Goal: Task Accomplishment & Management: Manage account settings

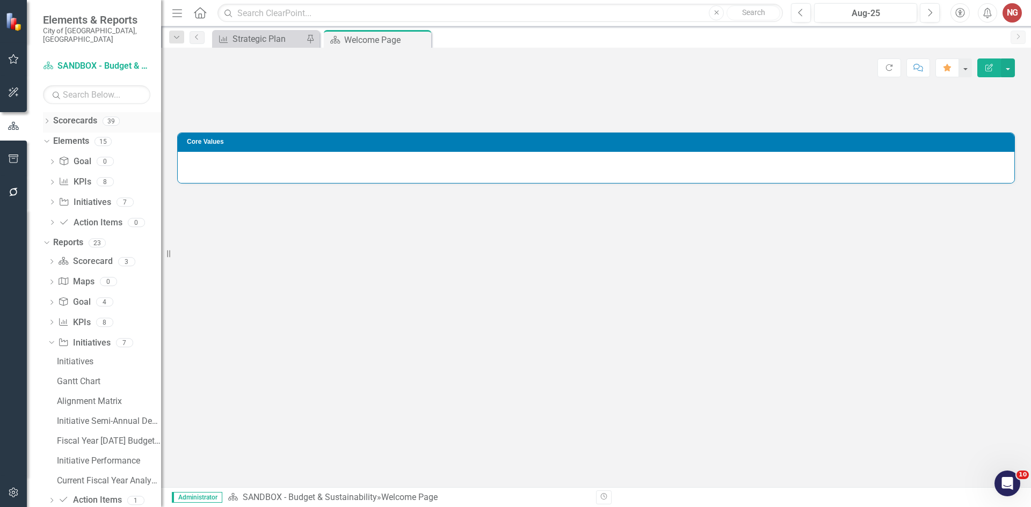
click at [47, 119] on icon "Dropdown" at bounding box center [47, 122] width 8 height 6
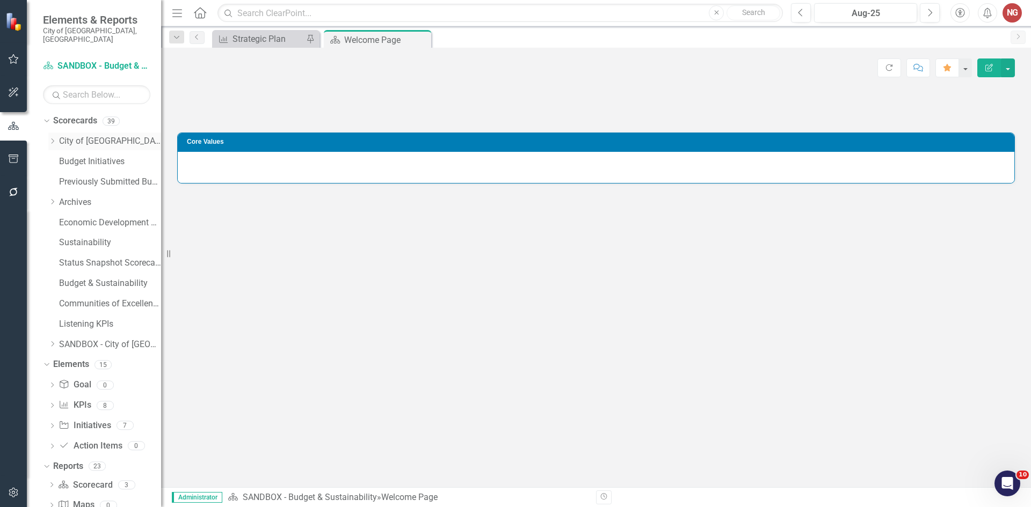
click at [50, 138] on icon "Dropdown" at bounding box center [52, 141] width 8 height 6
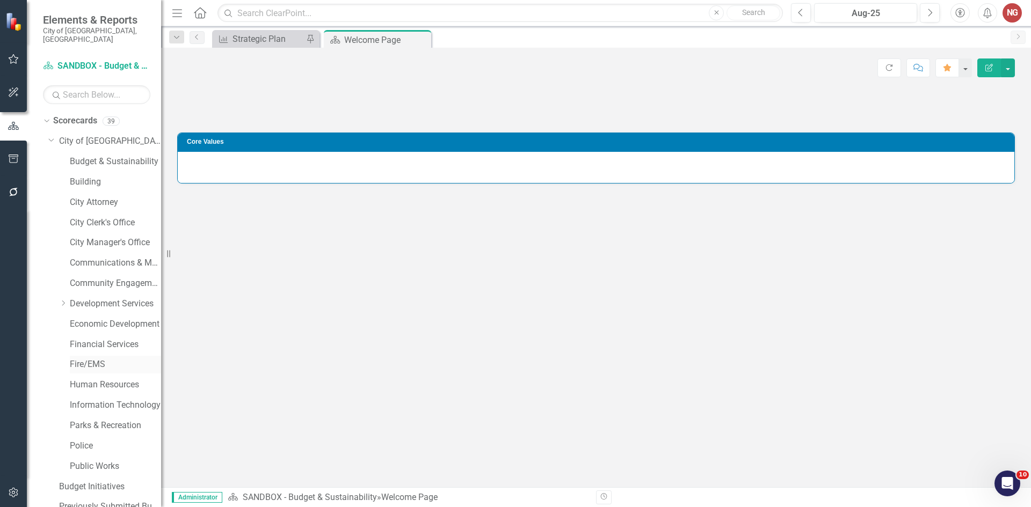
click at [81, 359] on link "Fire/EMS" at bounding box center [115, 365] width 91 height 12
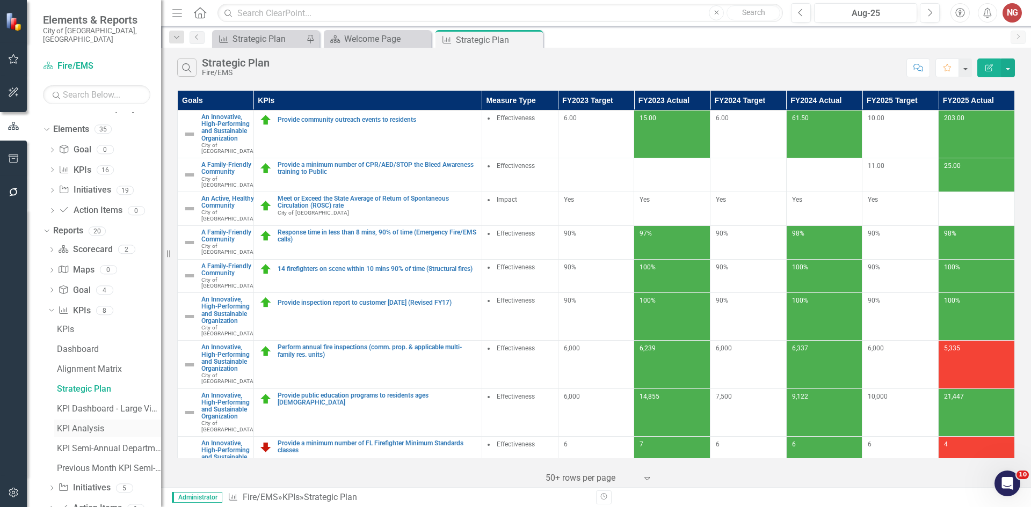
scroll to position [581, 0]
click at [72, 404] on div "KPI Analysis" at bounding box center [109, 409] width 104 height 10
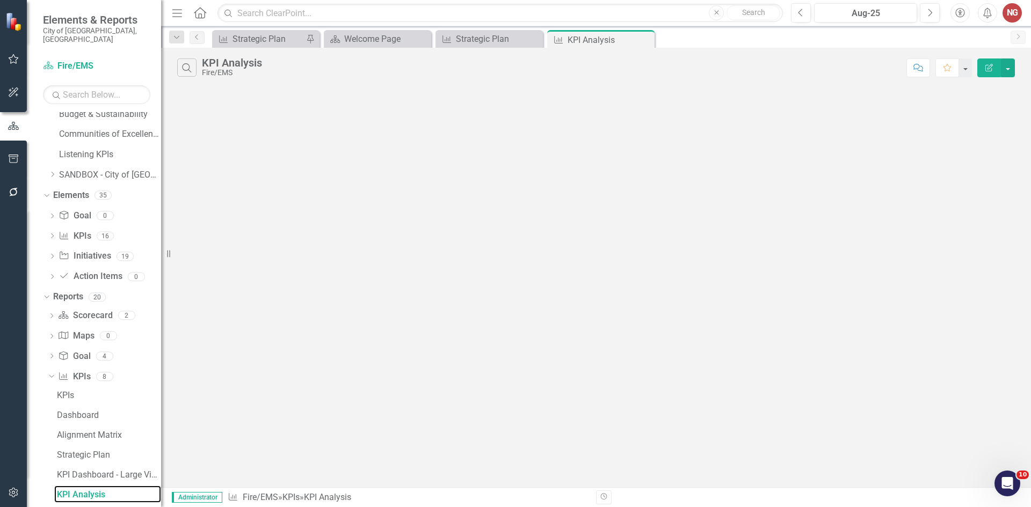
scroll to position [481, 0]
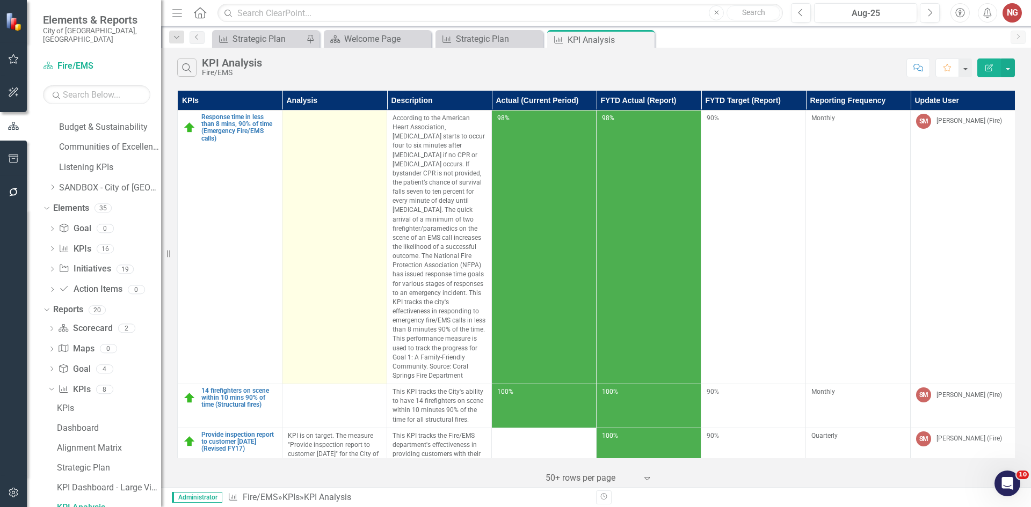
click at [320, 192] on td at bounding box center [334, 248] width 105 height 274
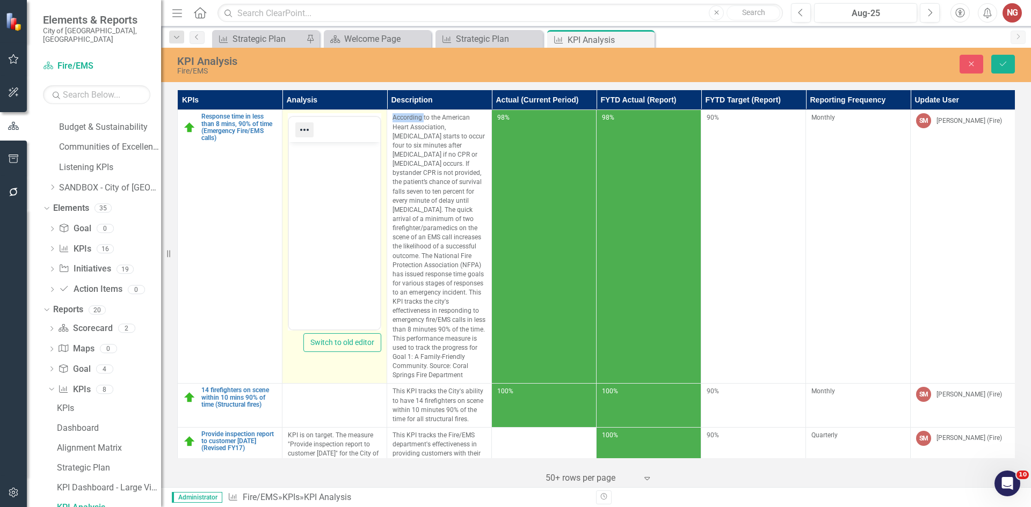
scroll to position [0, 0]
click at [305, 174] on body "Rich Text Area. Press ALT-0 for help." at bounding box center [334, 222] width 91 height 161
click at [321, 145] on p "KPI is on target." at bounding box center [334, 151] width 86 height 13
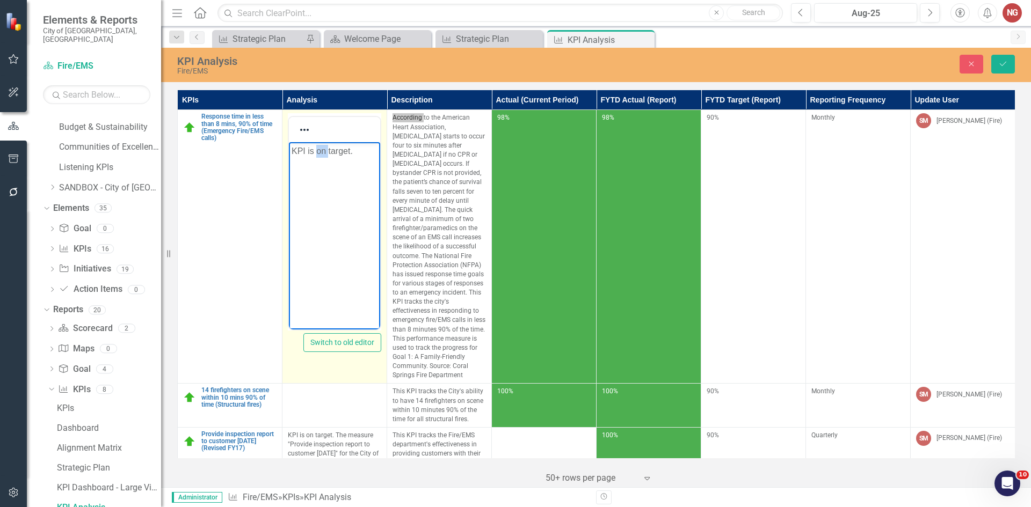
copy p "KPI is on target."
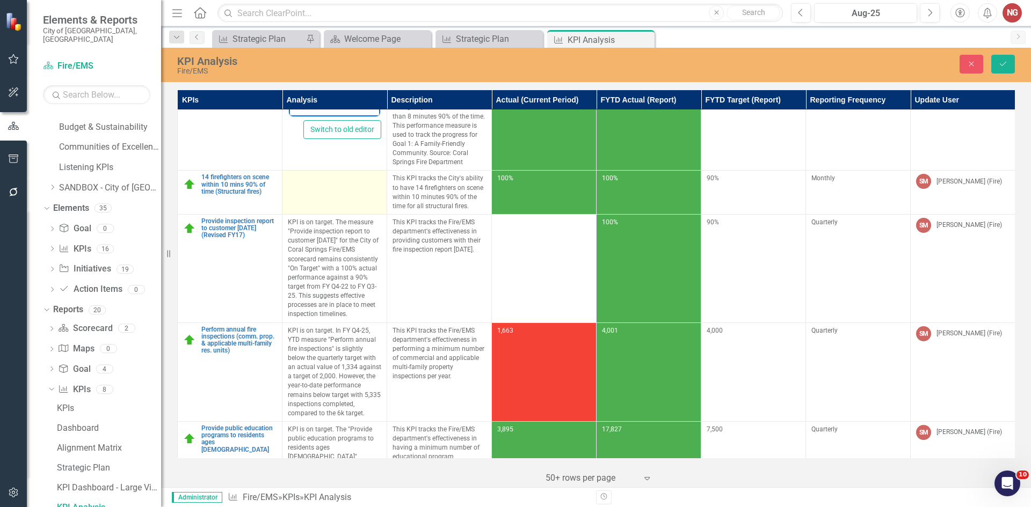
scroll to position [215, 0]
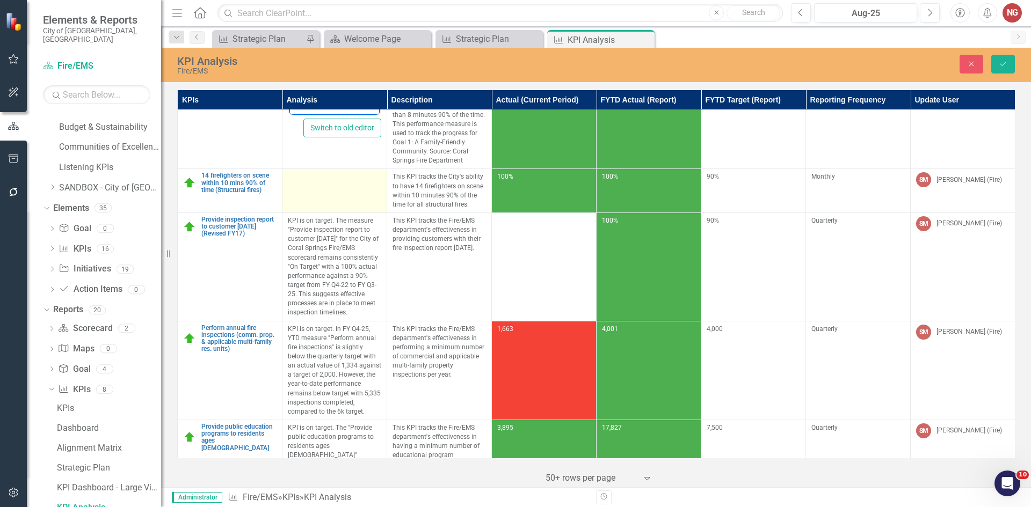
click at [322, 186] on td at bounding box center [334, 191] width 105 height 44
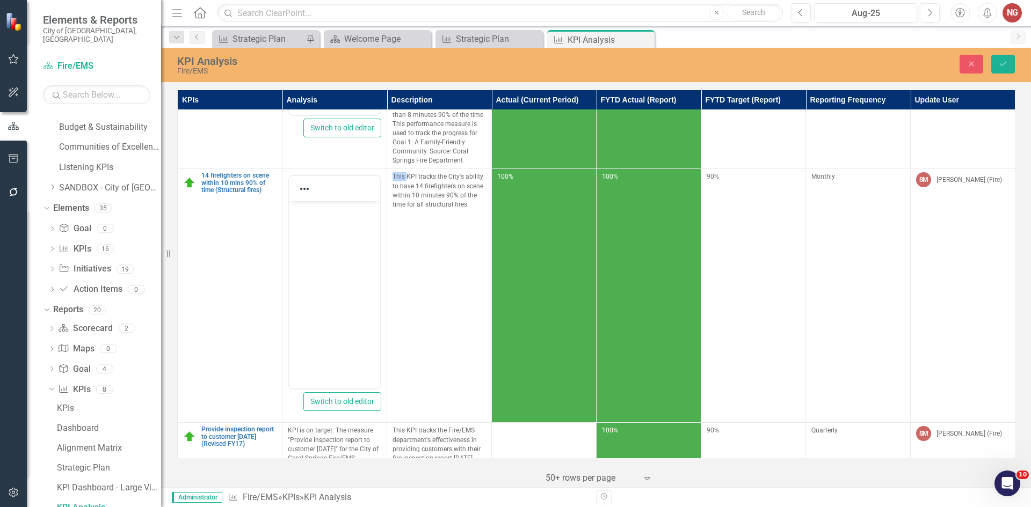
scroll to position [0, 0]
click at [317, 233] on body "Rich Text Area. Press ALT-0 for help." at bounding box center [334, 281] width 91 height 161
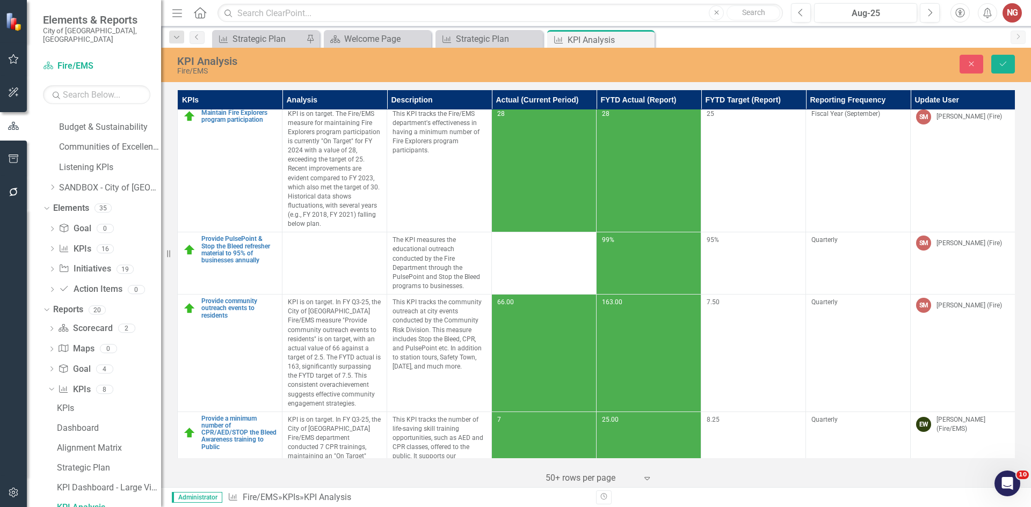
scroll to position [1679, 0]
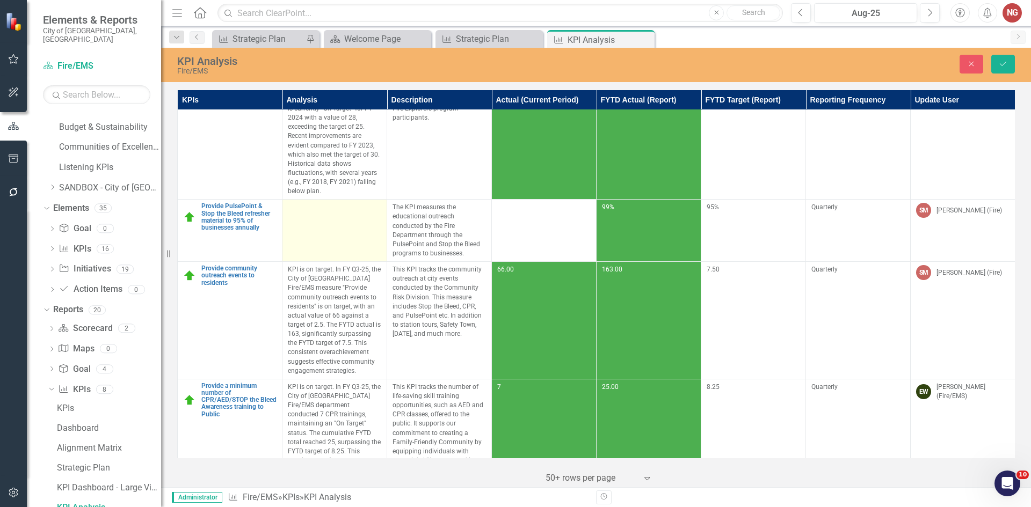
click at [332, 202] on td at bounding box center [334, 231] width 105 height 62
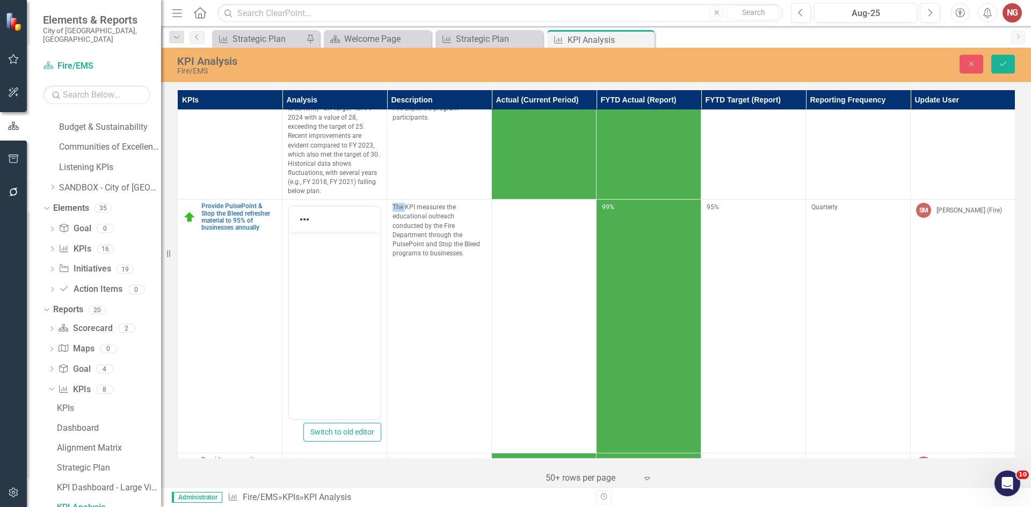
scroll to position [0, 0]
click at [322, 280] on body "Rich Text Area. Press ALT-0 for help." at bounding box center [334, 312] width 91 height 161
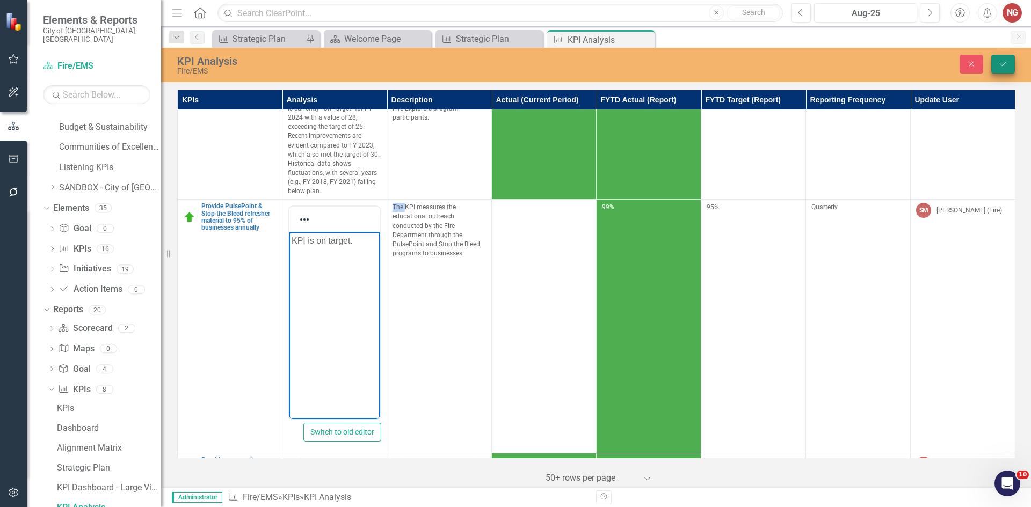
click at [999, 72] on button "Save" at bounding box center [1003, 64] width 24 height 19
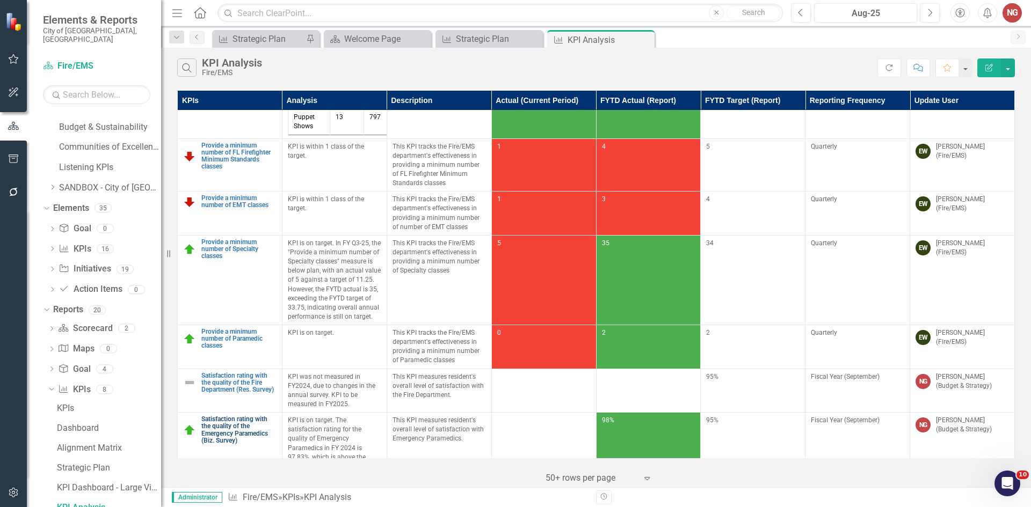
scroll to position [913, 0]
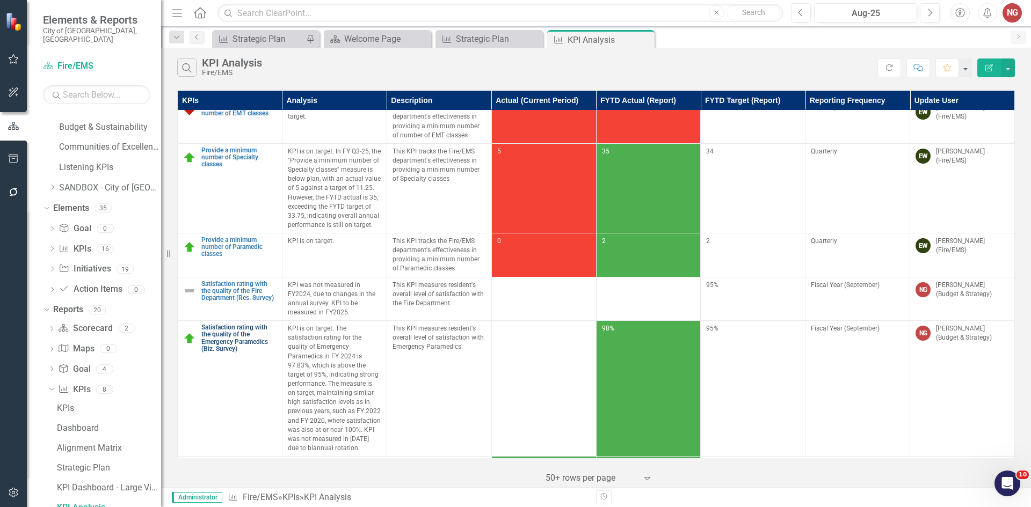
click at [211, 324] on link "Satisfaction rating with the quality of the Emergency Paramedics (Biz. Survey)" at bounding box center [238, 338] width 75 height 28
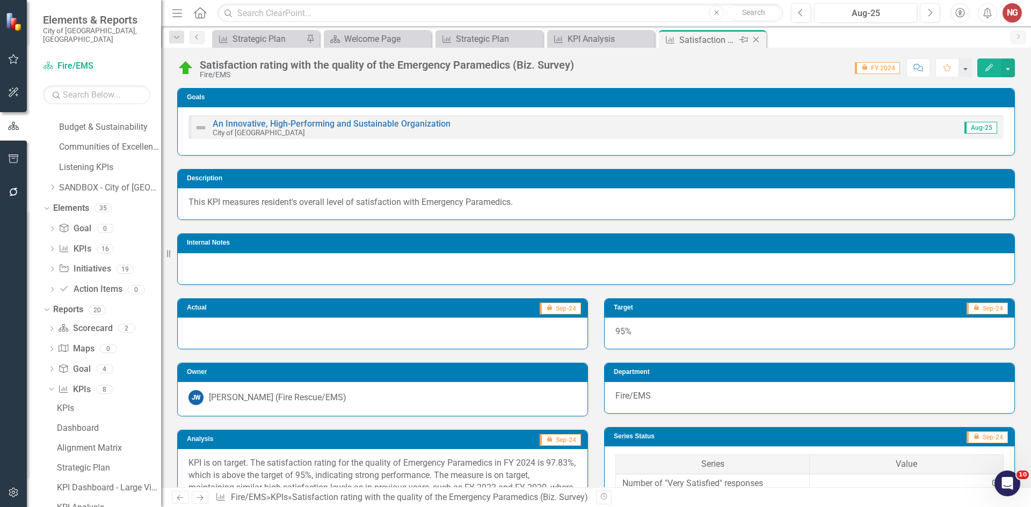
click at [756, 40] on icon "Close" at bounding box center [755, 39] width 11 height 9
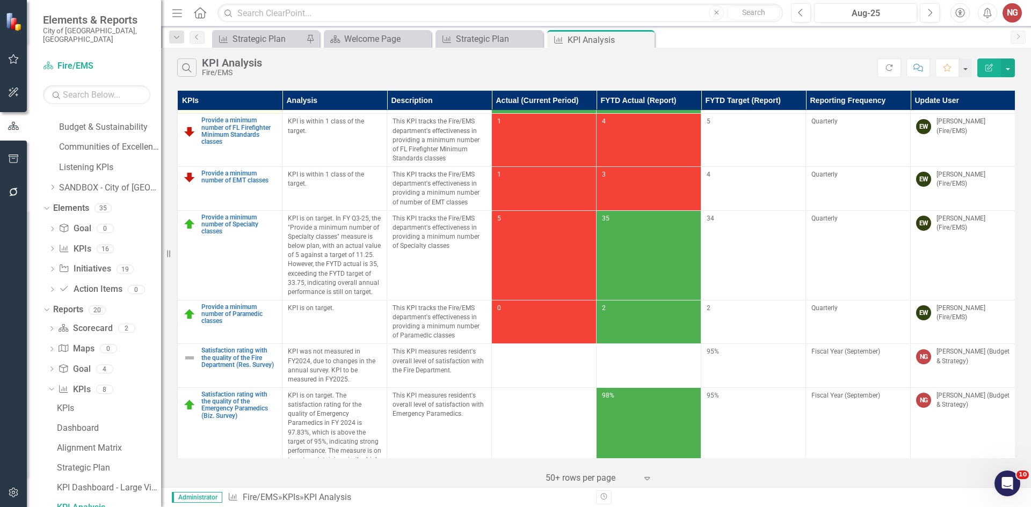
scroll to position [966, 0]
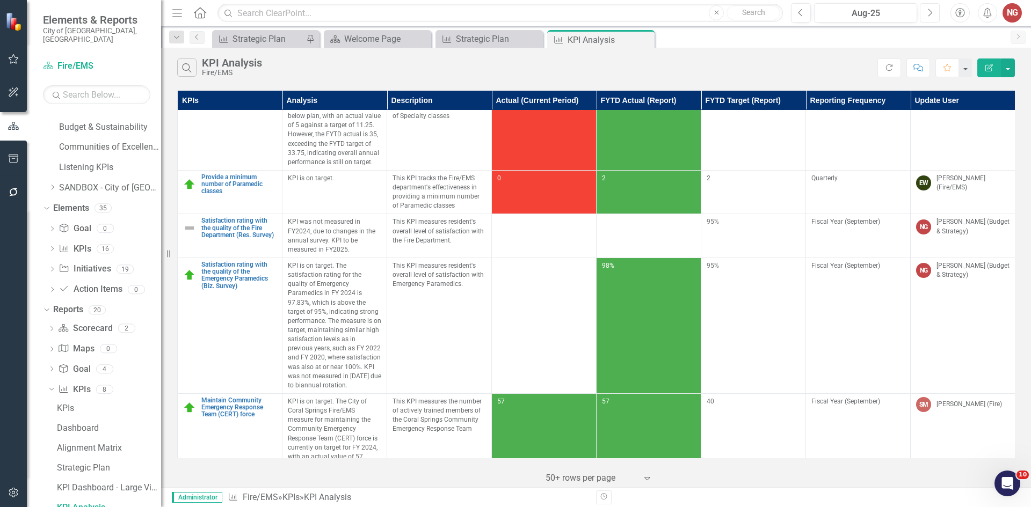
click at [927, 13] on icon "Next" at bounding box center [929, 13] width 6 height 10
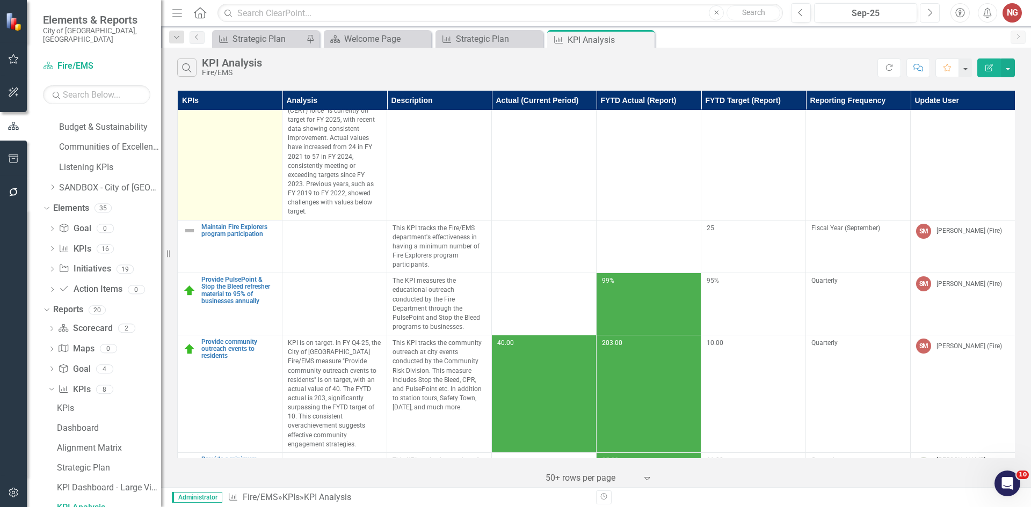
scroll to position [867, 0]
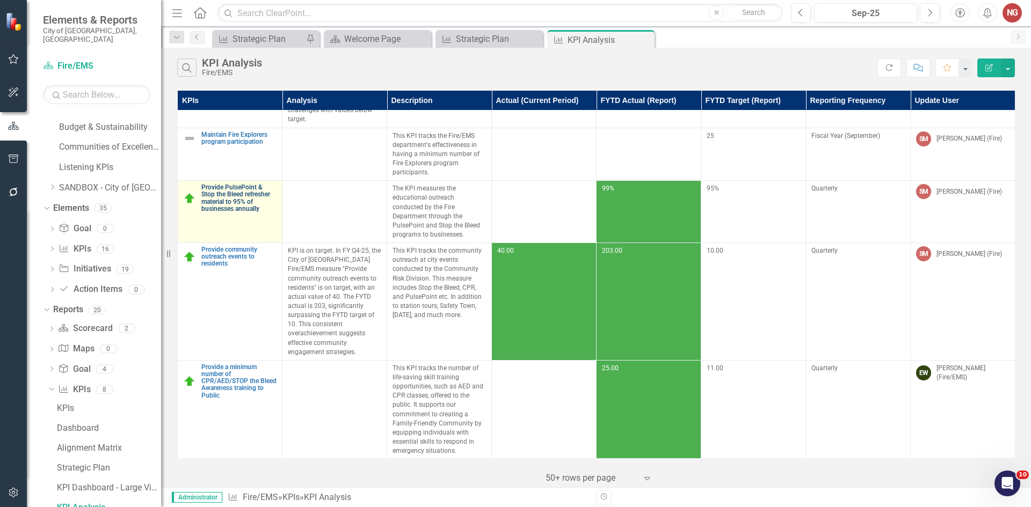
click at [228, 207] on link "Provide PulsePoint & Stop the Bleed refresher material to 95% of businesses ann…" at bounding box center [238, 198] width 75 height 28
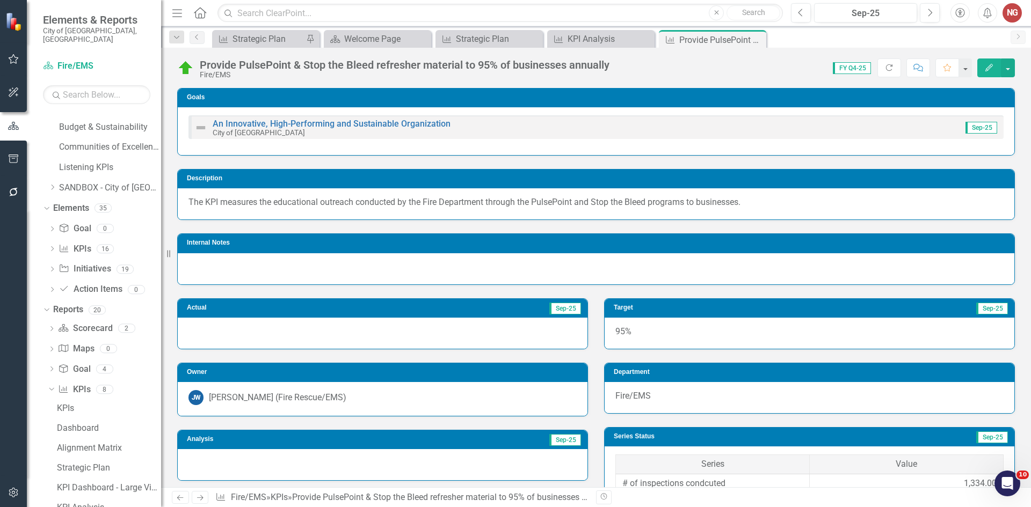
scroll to position [823, 0]
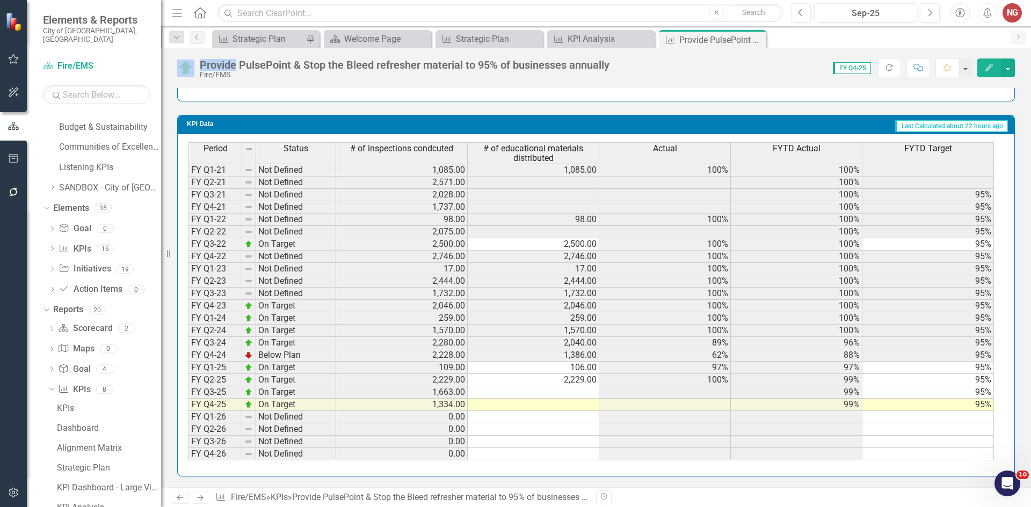
drag, startPoint x: 755, startPoint y: 41, endPoint x: 750, endPoint y: 41, distance: 5.4
click at [0, 0] on icon "Close" at bounding box center [0, 0] width 0 height 0
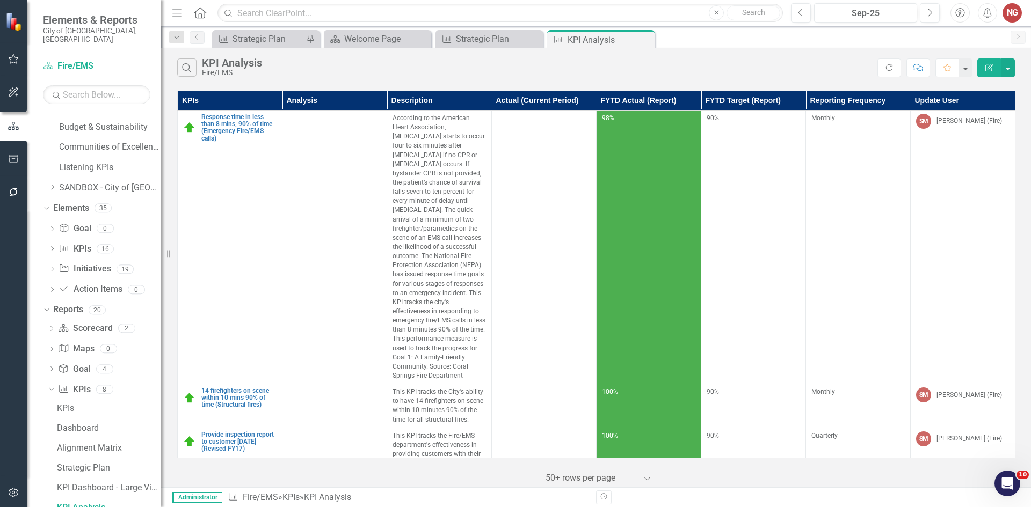
click at [789, 13] on div "Previous Sep-25 Next Accessibility Alerts NG User Edit Profile Disable Sound Si…" at bounding box center [902, 12] width 244 height 19
click at [796, 14] on button "Previous" at bounding box center [801, 12] width 20 height 19
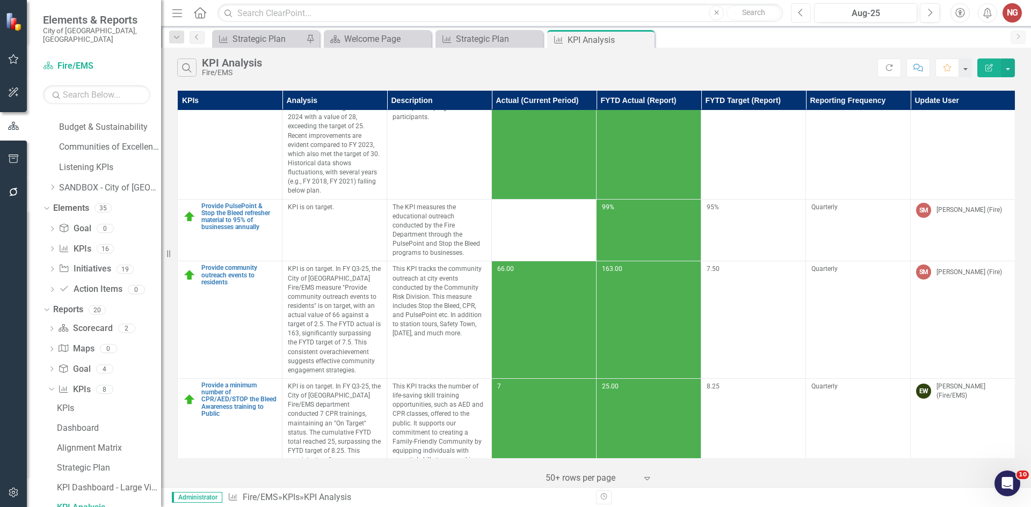
scroll to position [1415, 0]
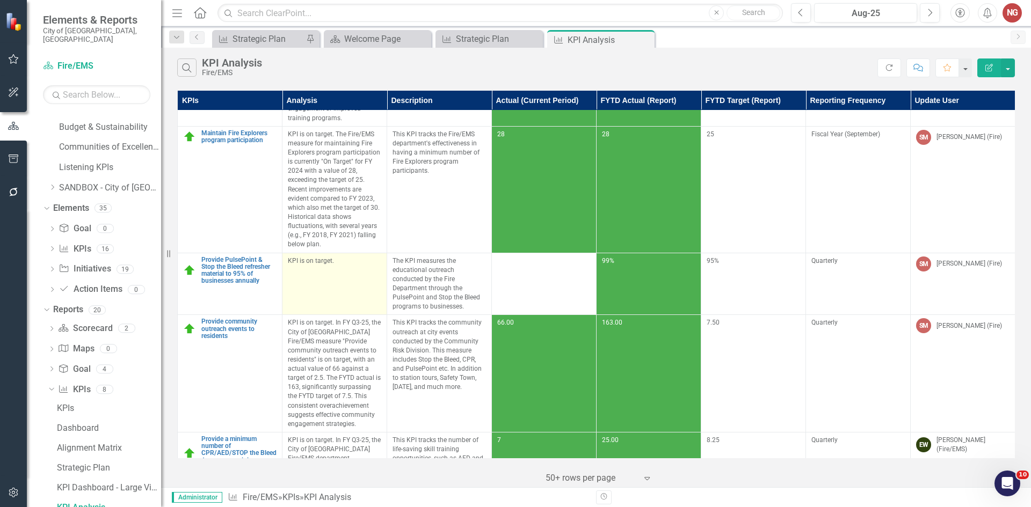
click at [310, 257] on p "KPI is on target." at bounding box center [334, 261] width 93 height 9
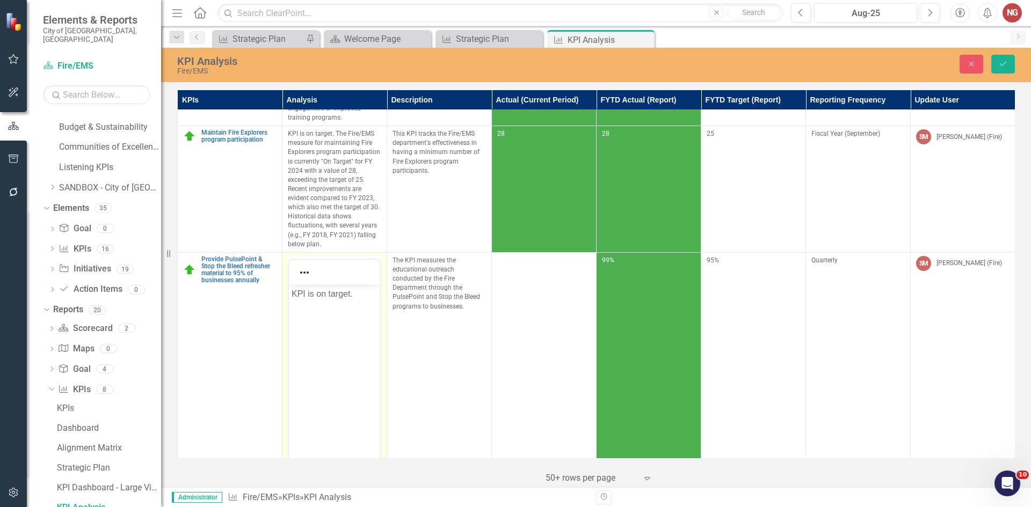
click at [310, 260] on div at bounding box center [334, 272] width 91 height 25
click at [316, 309] on body "KPI is on target." at bounding box center [334, 364] width 91 height 161
click at [315, 291] on p "KPI is on target." at bounding box center [334, 293] width 86 height 13
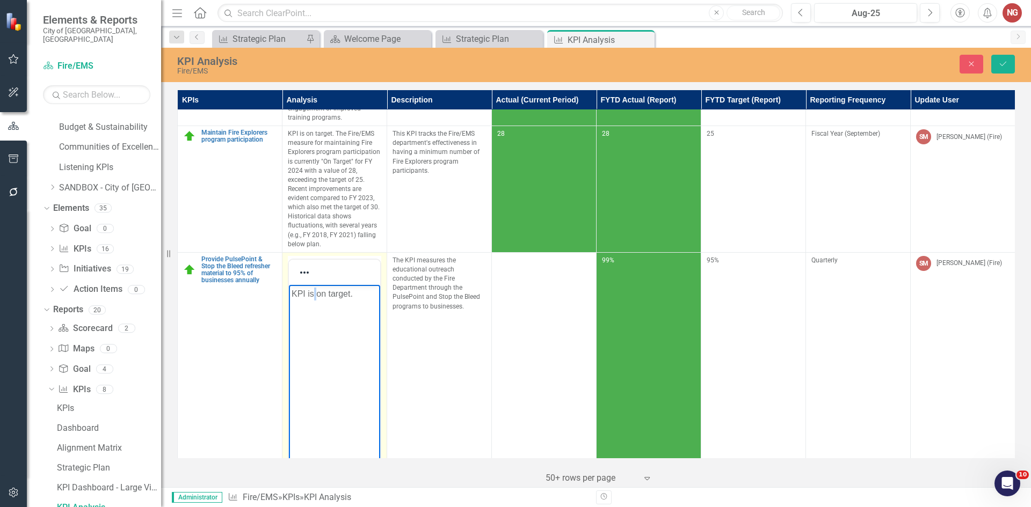
click at [315, 291] on p "KPI is on target." at bounding box center [334, 293] width 86 height 13
click at [1008, 62] on button "Save" at bounding box center [1003, 64] width 24 height 19
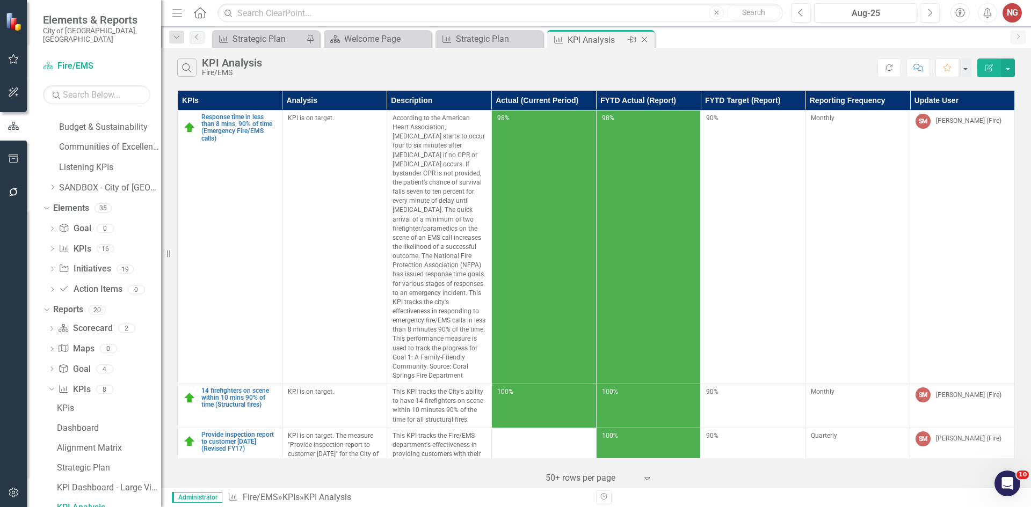
click at [646, 43] on icon "Close" at bounding box center [644, 39] width 11 height 9
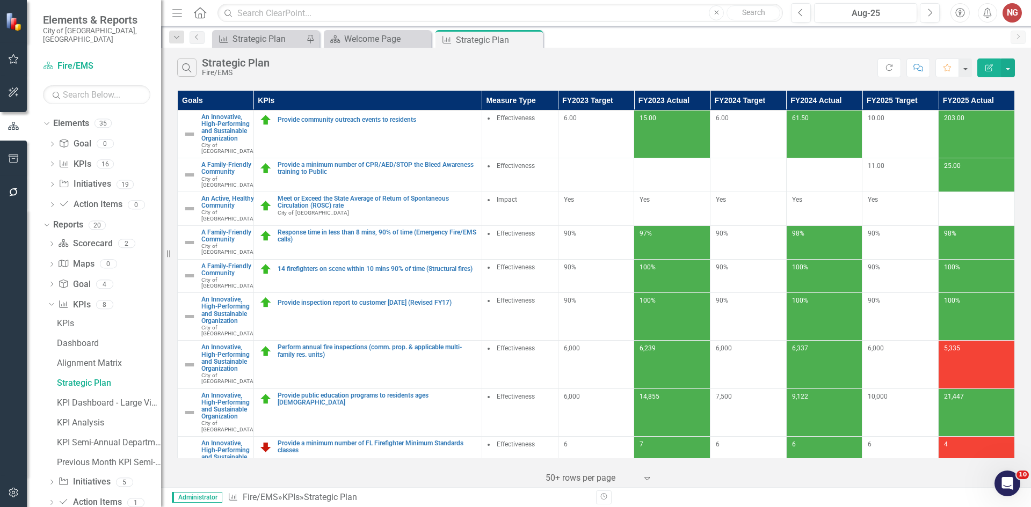
scroll to position [581, 0]
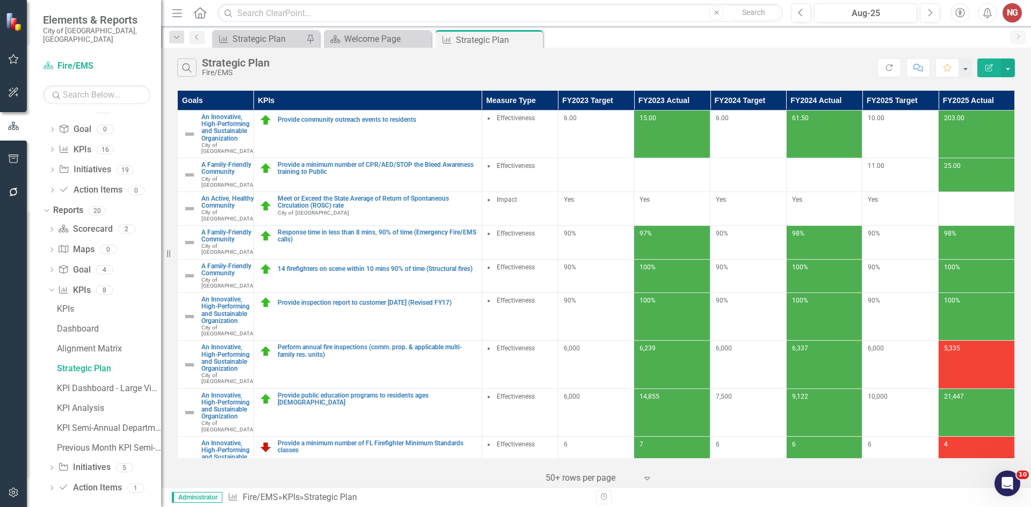
click at [47, 457] on div "Dropdown Scorecard Scorecard 2 Department Measures Department Dashboard Dropdow…" at bounding box center [102, 360] width 118 height 279
click at [53, 466] on icon "Dropdown" at bounding box center [52, 469] width 8 height 6
click at [76, 385] on link "Initiatives" at bounding box center [107, 388] width 107 height 17
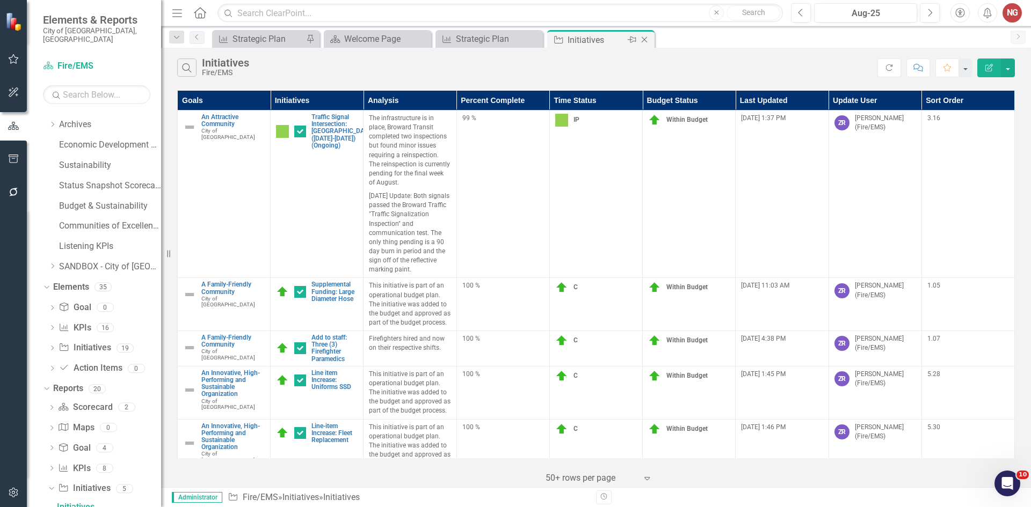
click at [644, 38] on icon "Close" at bounding box center [644, 39] width 11 height 9
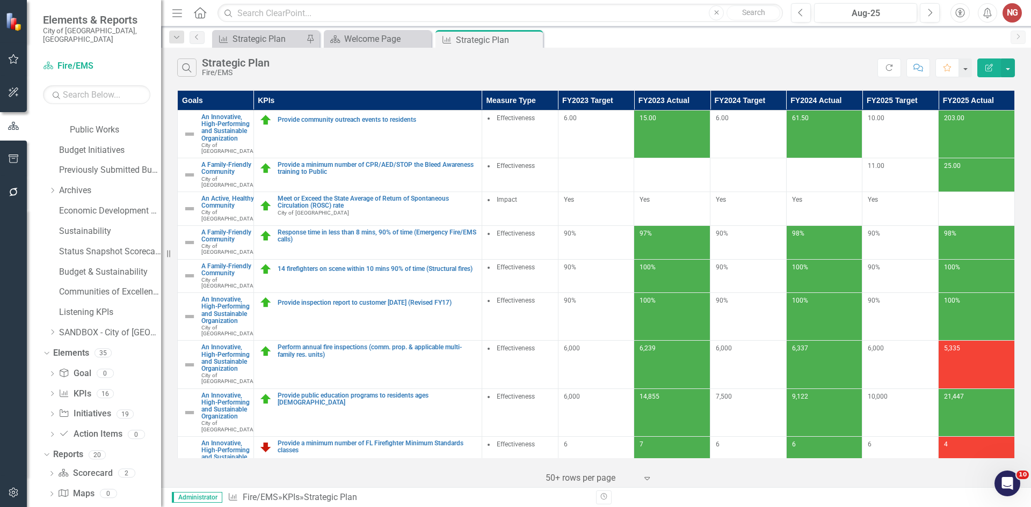
scroll to position [142, 0]
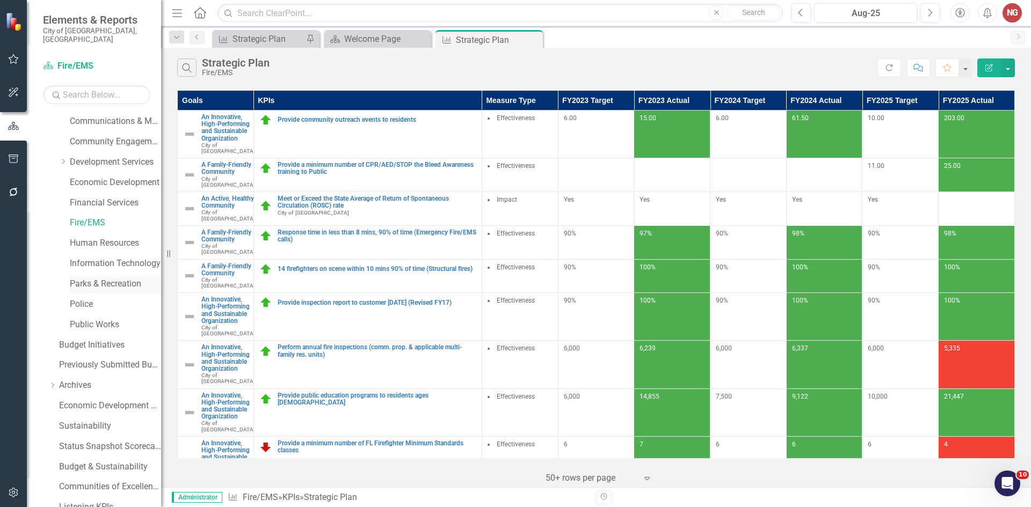
click at [99, 278] on link "Parks & Recreation" at bounding box center [115, 284] width 91 height 12
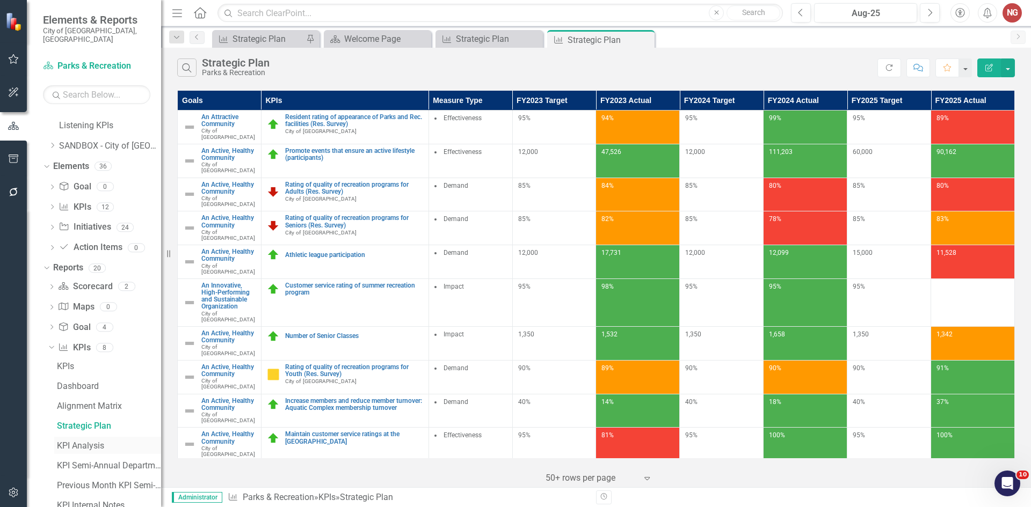
scroll to position [581, 0]
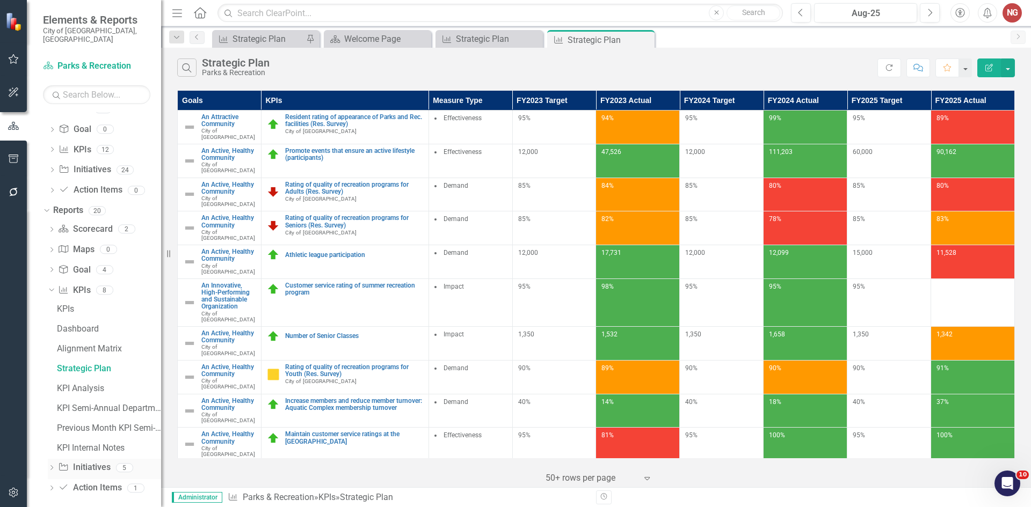
drag, startPoint x: 50, startPoint y: 449, endPoint x: 48, endPoint y: 457, distance: 8.7
click at [50, 449] on div "KPIs Dashboard Alignment Matrix Strategic Plan KPI Analysis KPI Semi-Annual Dep…" at bounding box center [104, 379] width 113 height 159
click at [48, 466] on icon "Dropdown" at bounding box center [52, 469] width 8 height 6
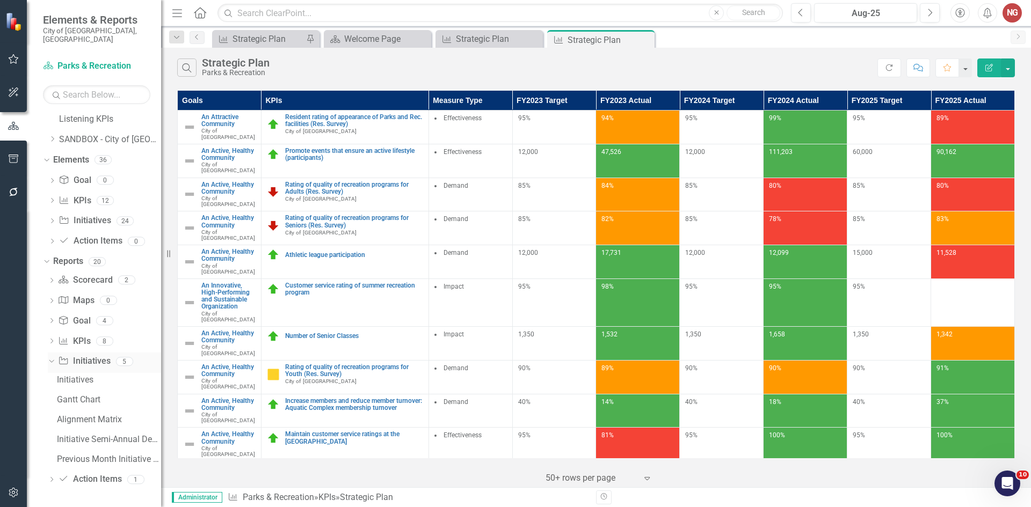
scroll to position [521, 0]
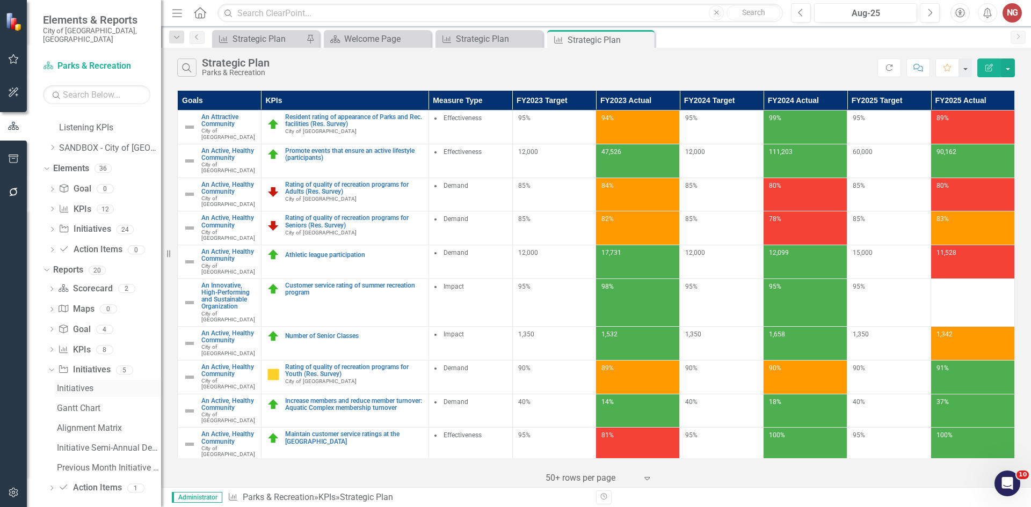
click at [72, 386] on link "Initiatives" at bounding box center [107, 388] width 107 height 17
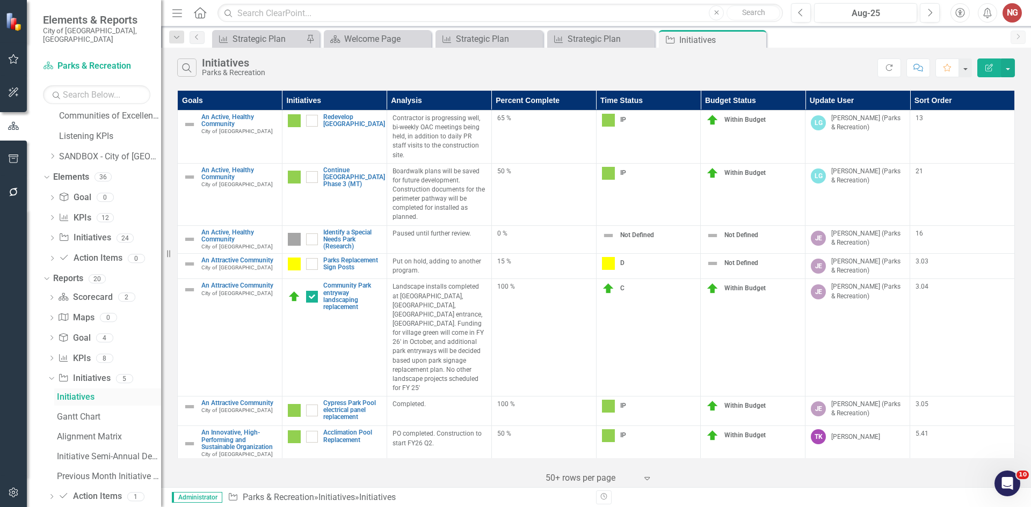
scroll to position [521, 0]
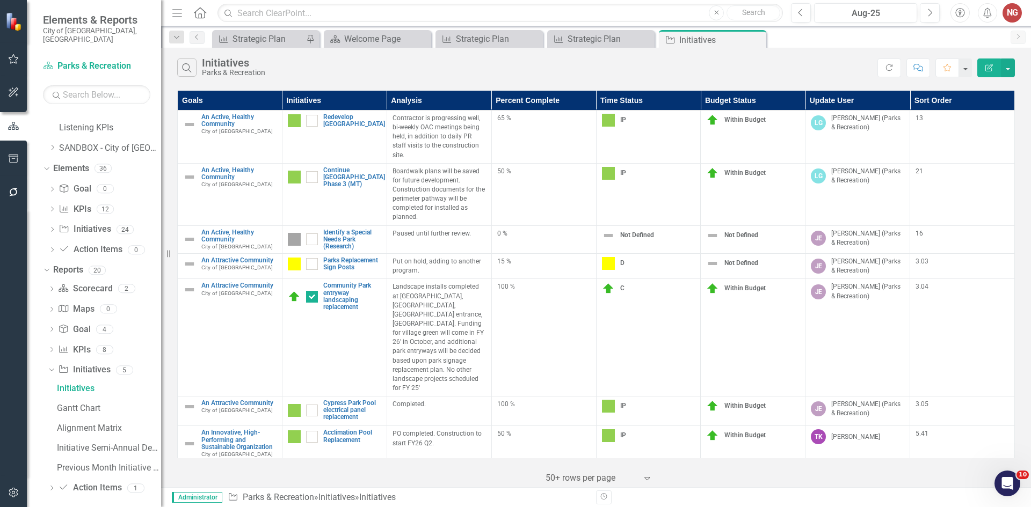
click at [46, 340] on div "Dropdown Scorecard Scorecard 2 Department Measures Department Dashboard Dropdow…" at bounding box center [102, 390] width 118 height 220
click at [50, 347] on div "Dropdown" at bounding box center [52, 351] width 8 height 9
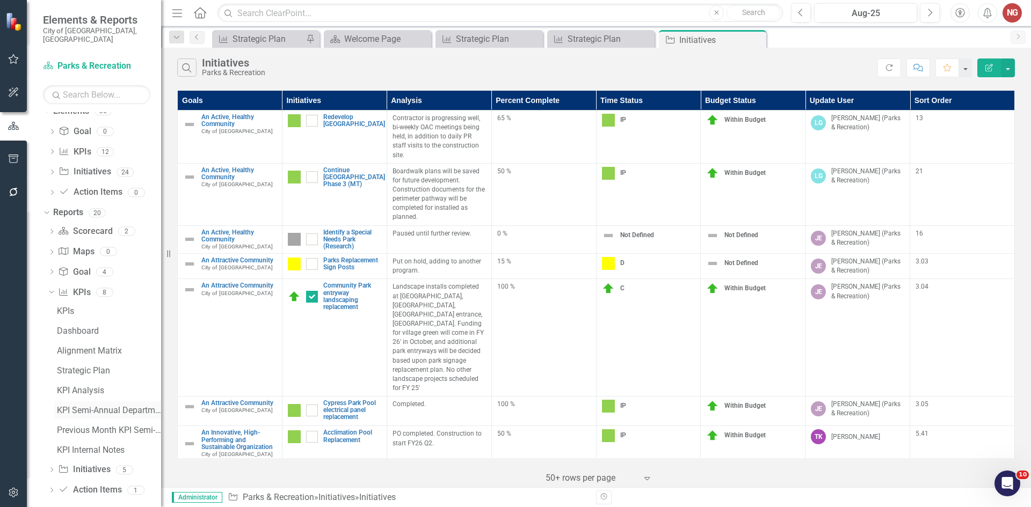
scroll to position [581, 0]
click at [91, 424] on div "Previous Month KPI Semi-Annual Department Report" at bounding box center [109, 429] width 104 height 10
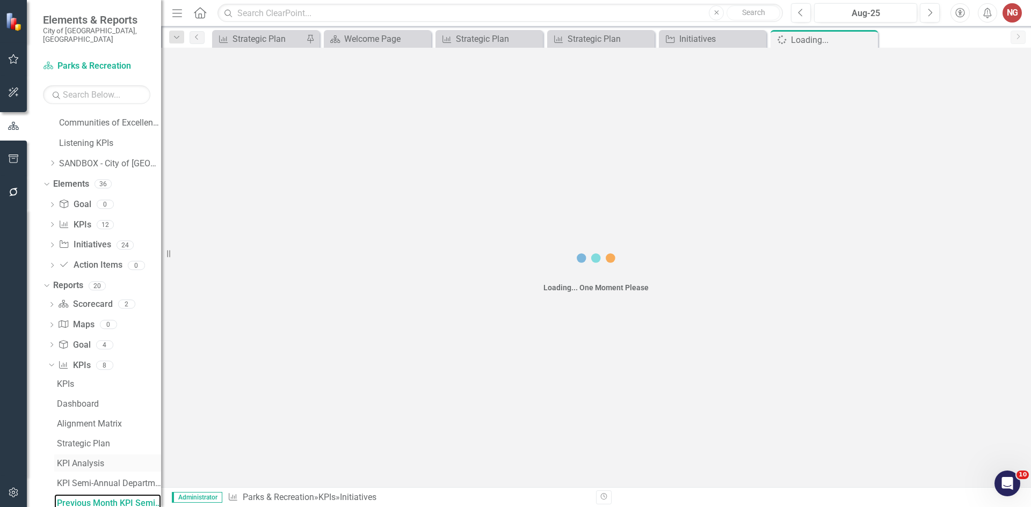
scroll to position [501, 0]
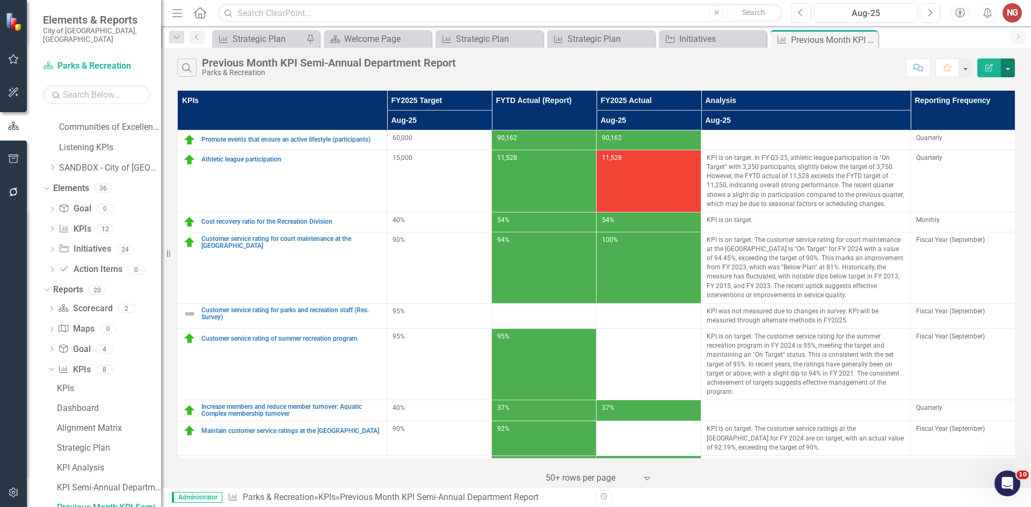
click at [1012, 67] on button "button" at bounding box center [1008, 68] width 14 height 19
click at [975, 91] on link "Edit Report Edit Report" at bounding box center [971, 88] width 85 height 20
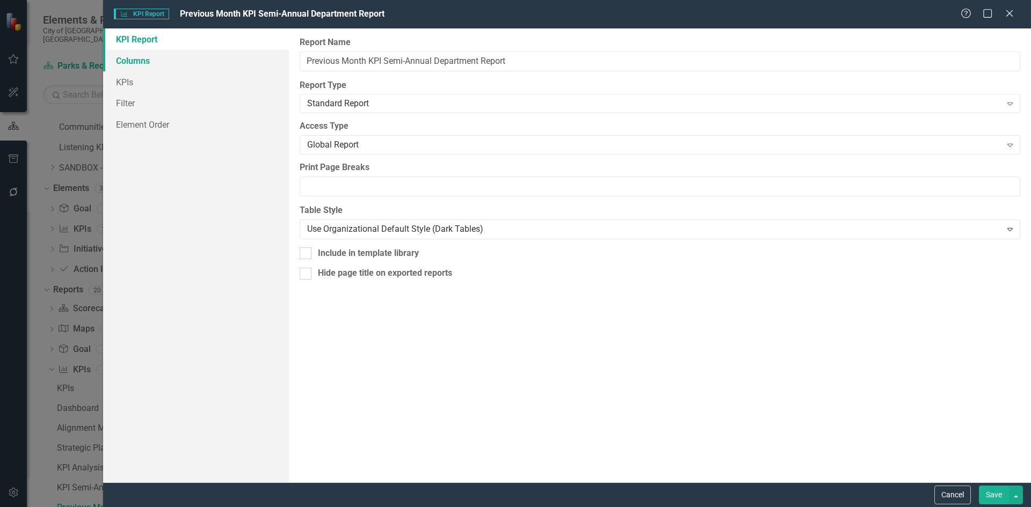
click at [147, 59] on link "Columns" at bounding box center [196, 60] width 186 height 21
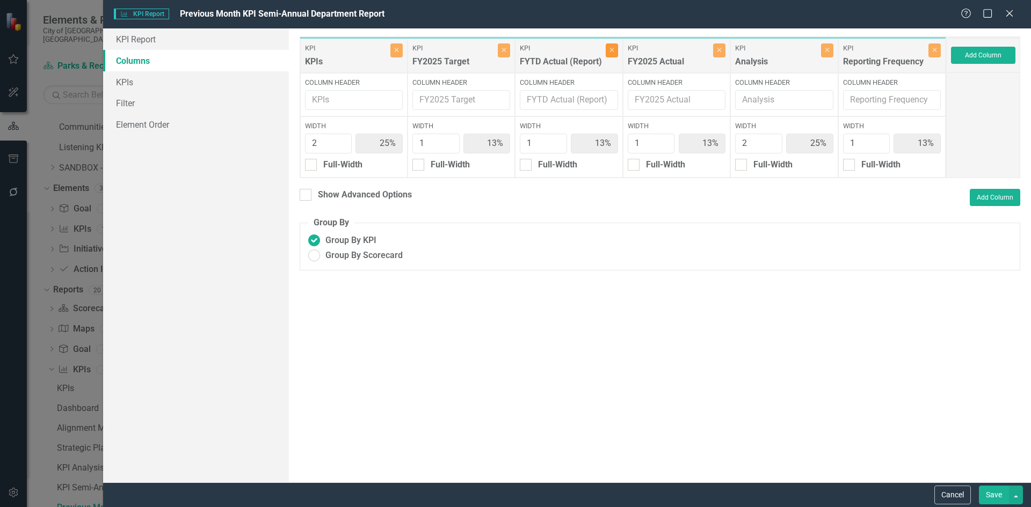
click at [606, 48] on button "Close" at bounding box center [611, 50] width 12 height 14
type input "29%"
type input "14%"
type input "29%"
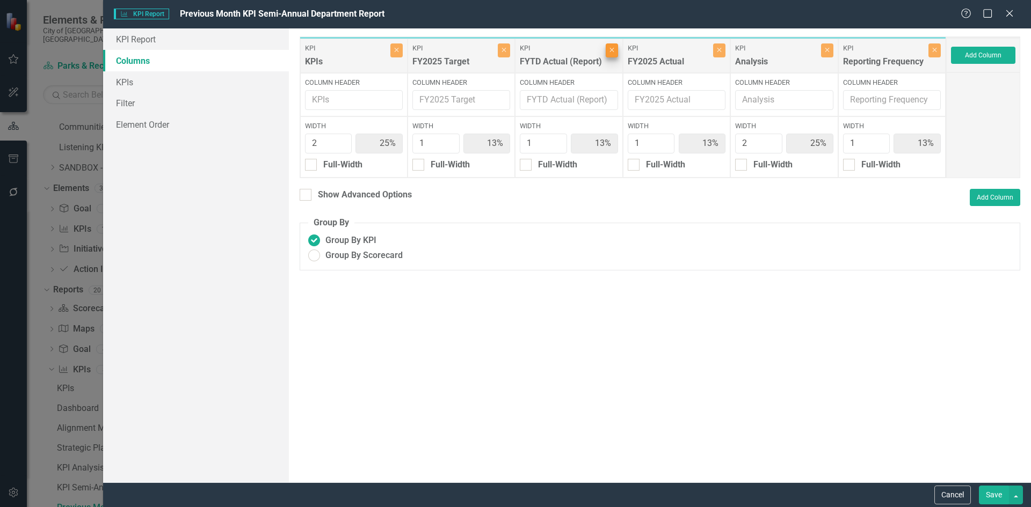
type input "14%"
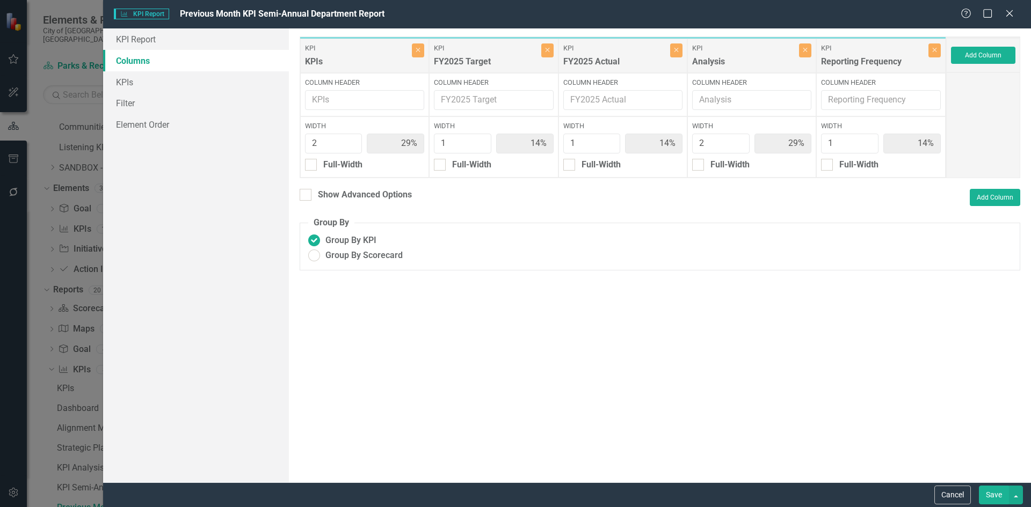
click at [996, 492] on button "Save" at bounding box center [994, 495] width 30 height 19
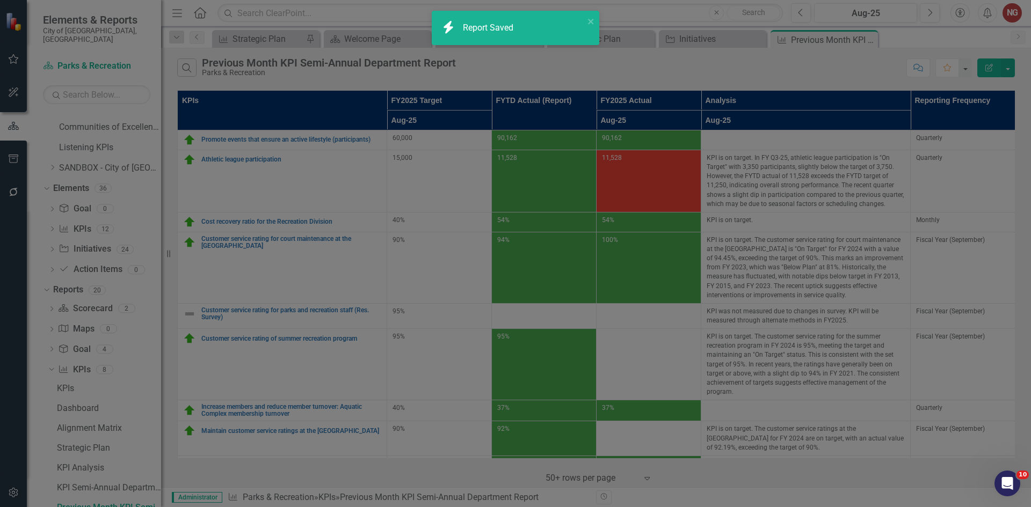
radio input "true"
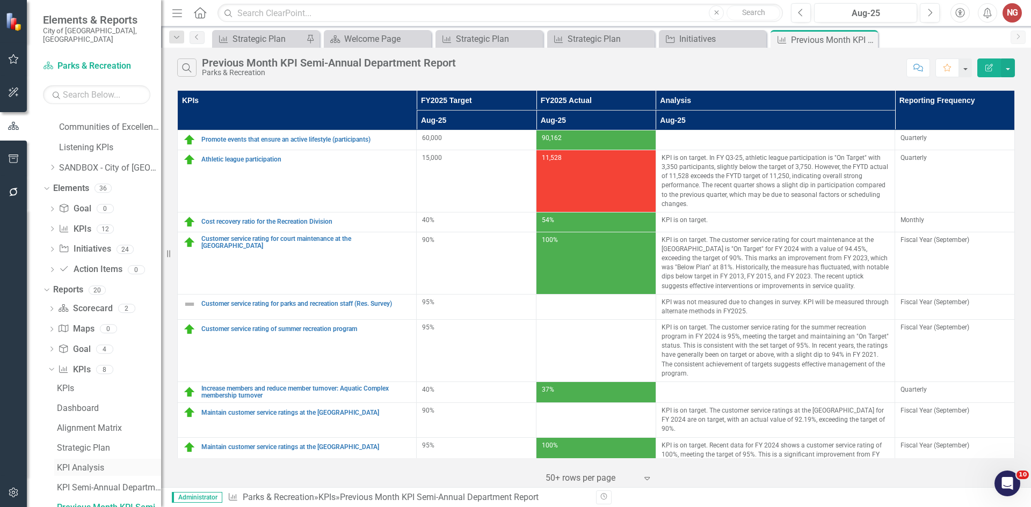
click at [76, 463] on div "KPI Analysis" at bounding box center [109, 468] width 104 height 10
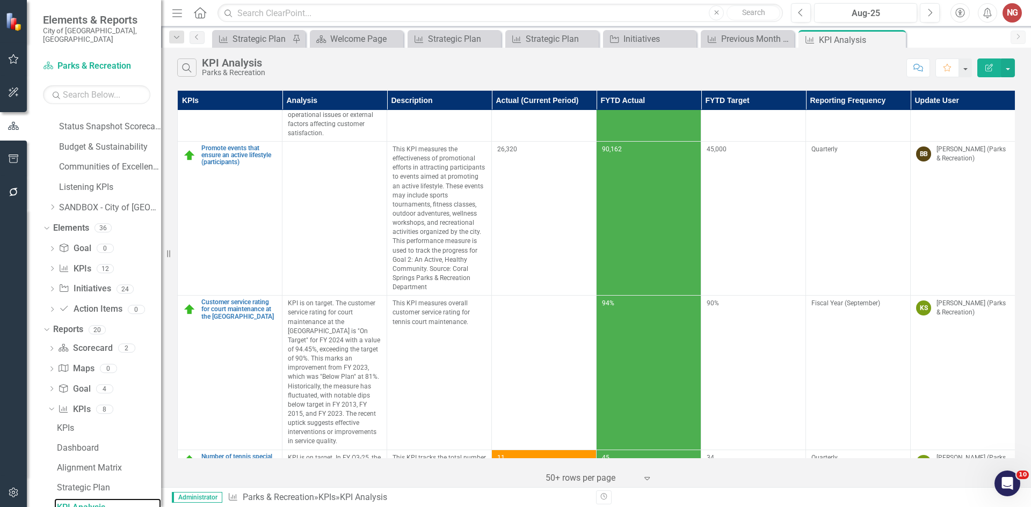
scroll to position [322, 0]
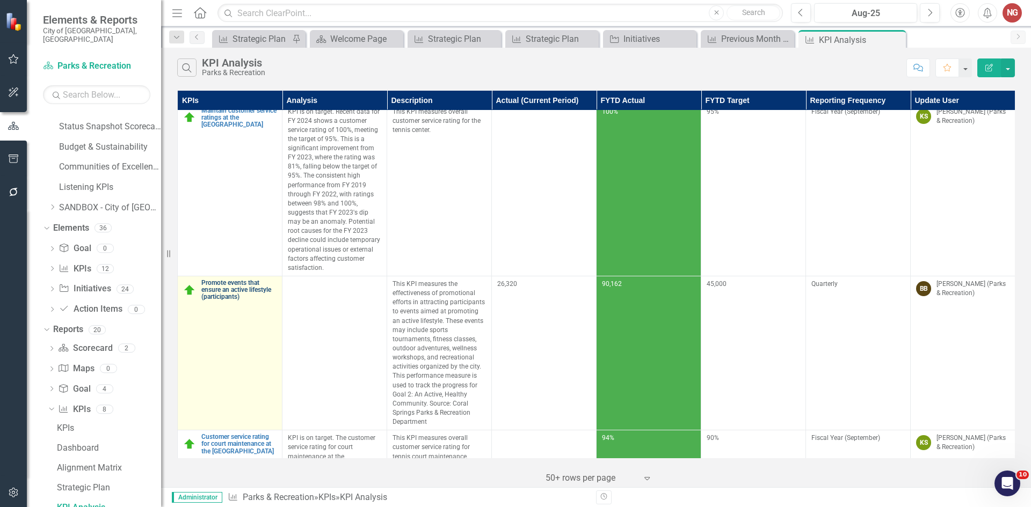
click at [225, 283] on link "Promote events that ensure an active lifestyle (participants)" at bounding box center [238, 290] width 75 height 21
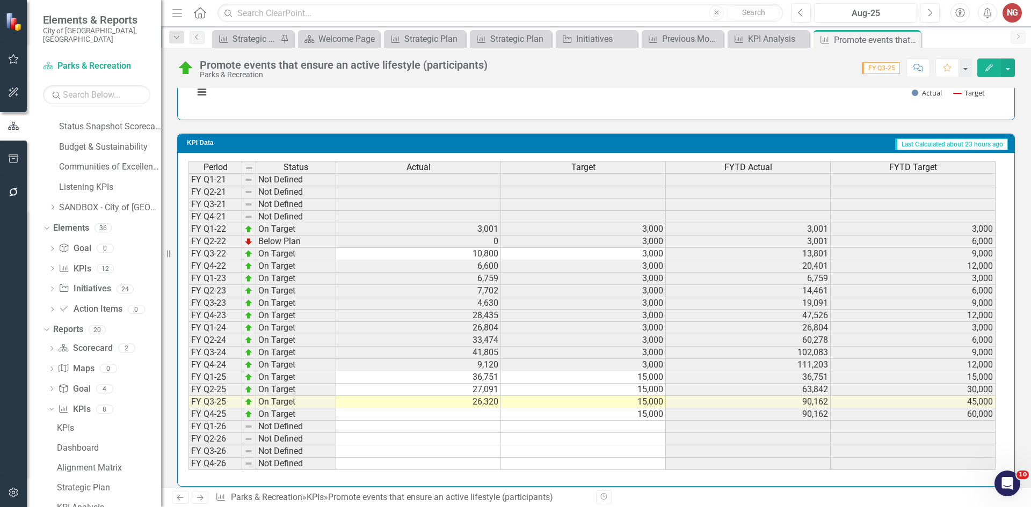
scroll to position [1017, 0]
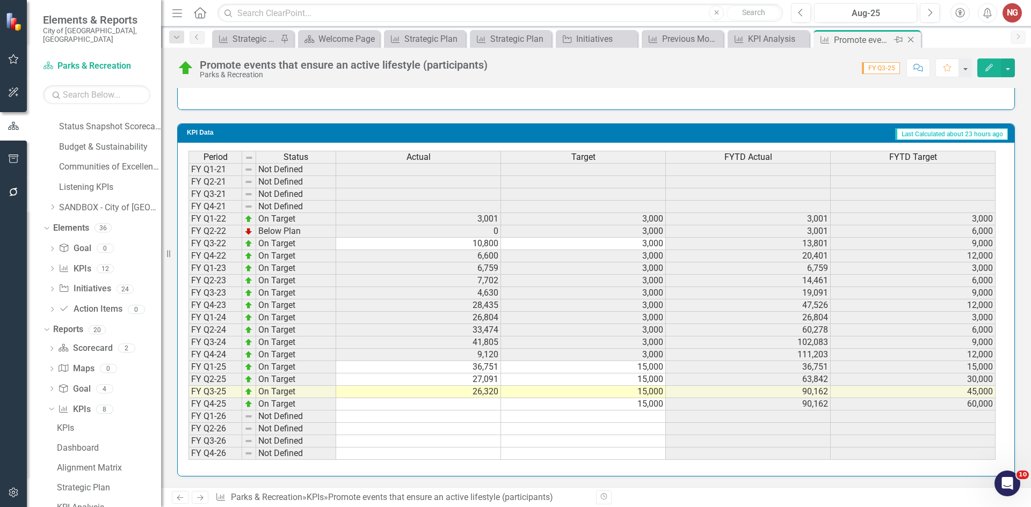
click at [914, 40] on icon "Close" at bounding box center [910, 39] width 11 height 9
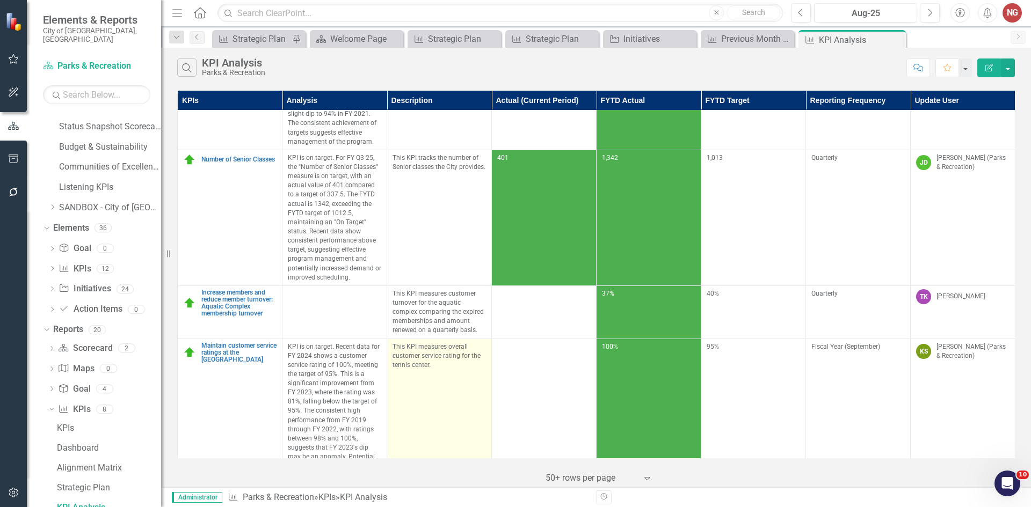
scroll to position [215, 0]
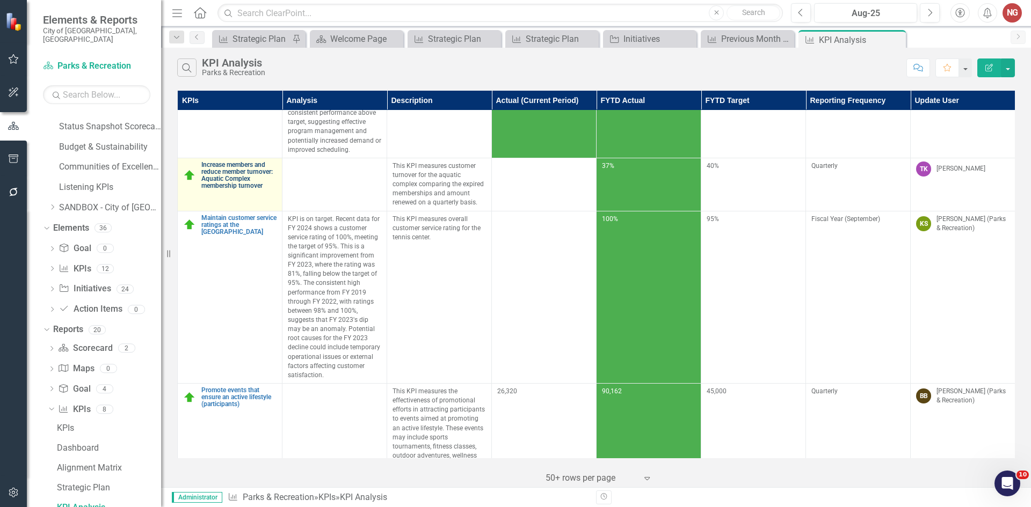
click at [221, 182] on link "Increase members and reduce member turnover: Aquatic Complex membership turnover" at bounding box center [238, 176] width 75 height 28
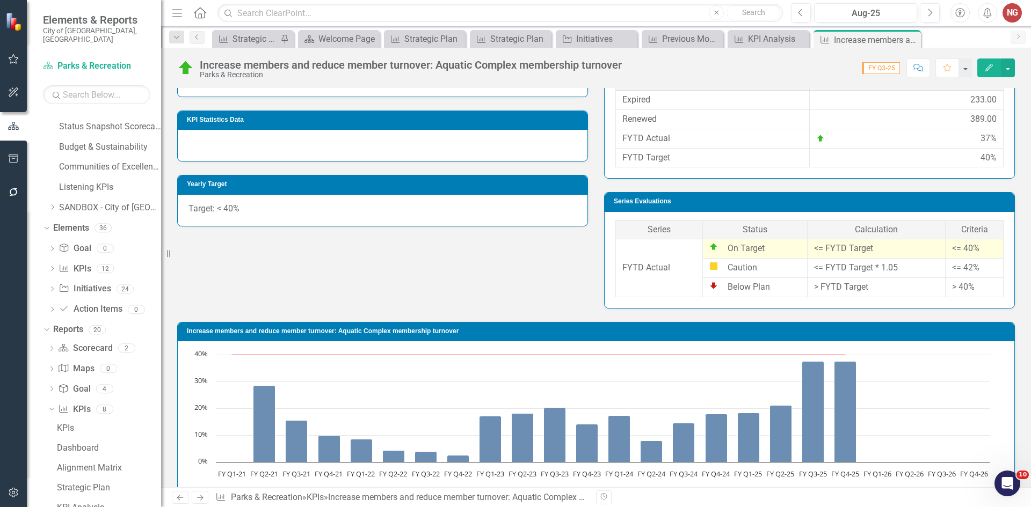
scroll to position [151, 0]
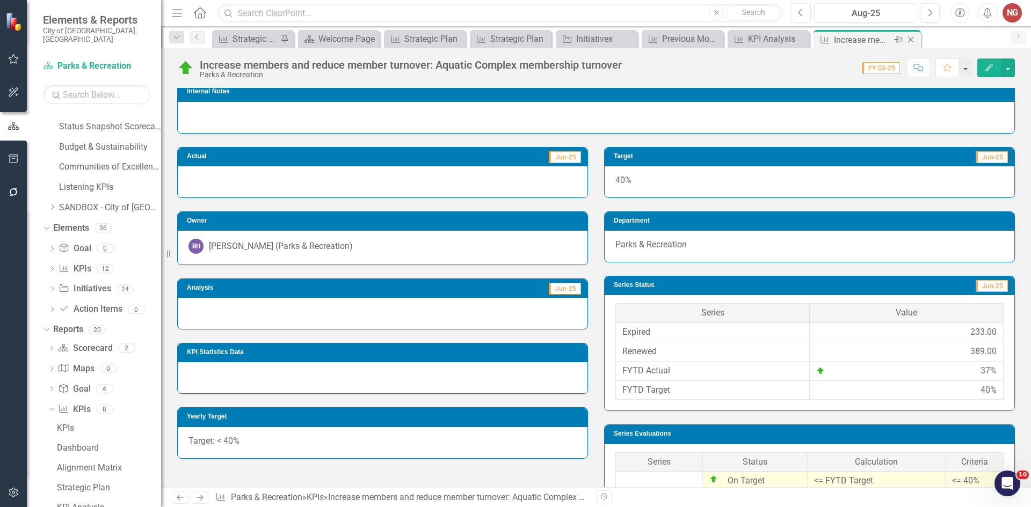
click at [913, 42] on icon "Close" at bounding box center [910, 39] width 11 height 9
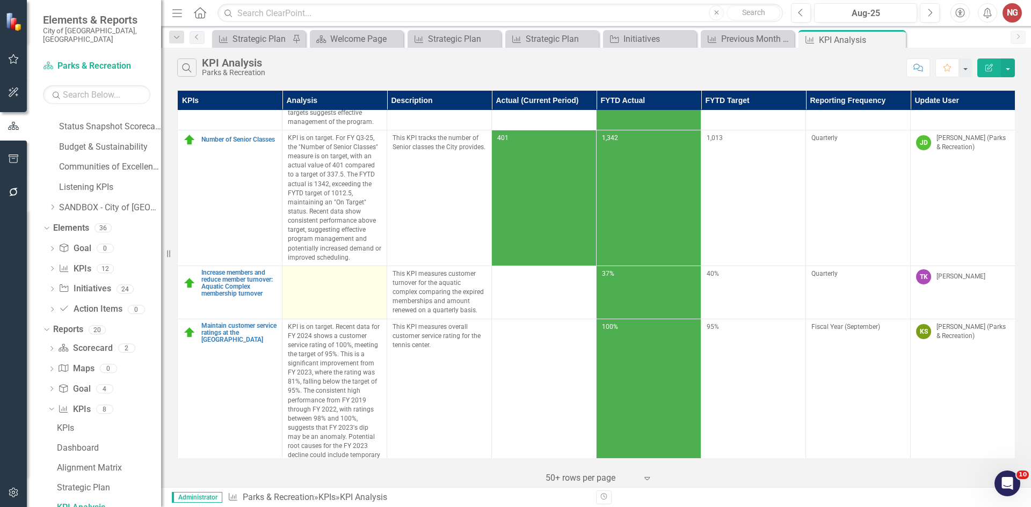
scroll to position [107, 0]
click at [321, 297] on td at bounding box center [334, 291] width 105 height 53
click at [320, 297] on td at bounding box center [334, 291] width 105 height 53
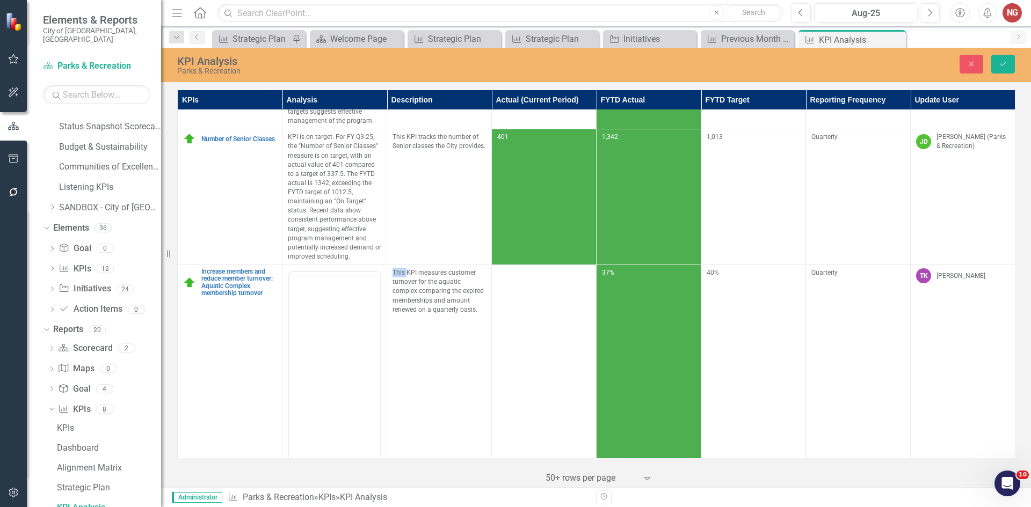
scroll to position [0, 0]
click at [316, 325] on body "Rich Text Area. Press ALT-0 for help." at bounding box center [334, 377] width 91 height 161
click at [1002, 70] on button "Save" at bounding box center [1003, 64] width 24 height 19
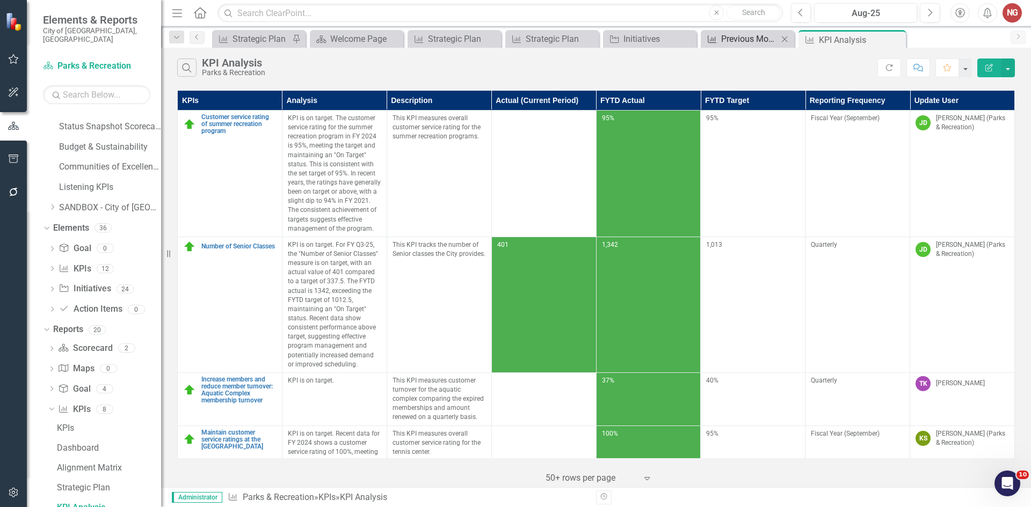
click at [739, 37] on div "Previous Month KPI Semi-Annual Department Report" at bounding box center [749, 38] width 57 height 13
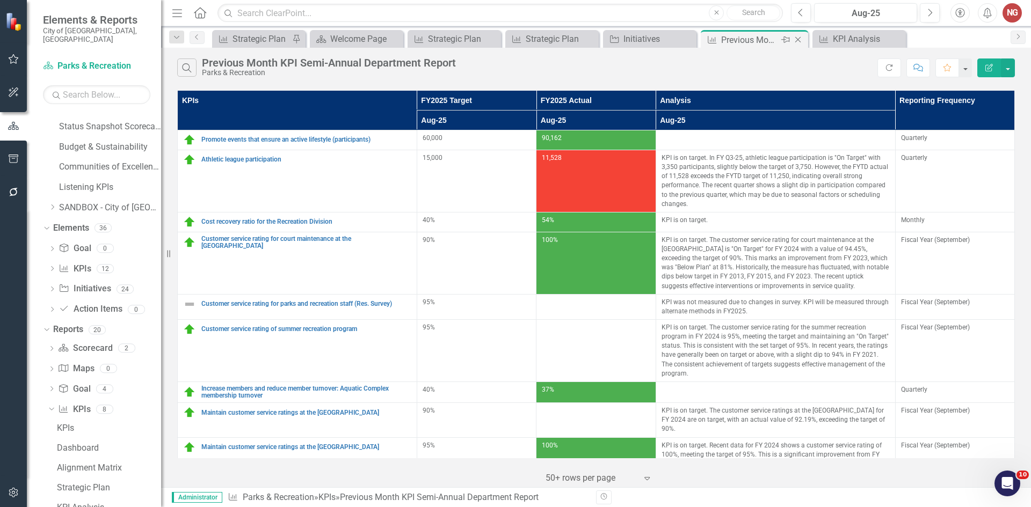
scroll to position [501, 0]
click at [842, 34] on div "KPI Analysis" at bounding box center [861, 38] width 57 height 13
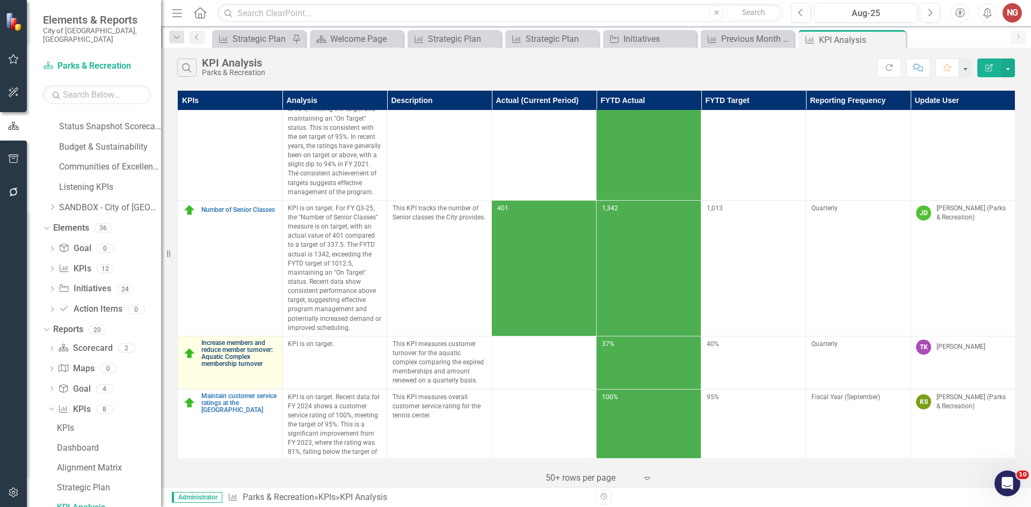
scroll to position [54, 0]
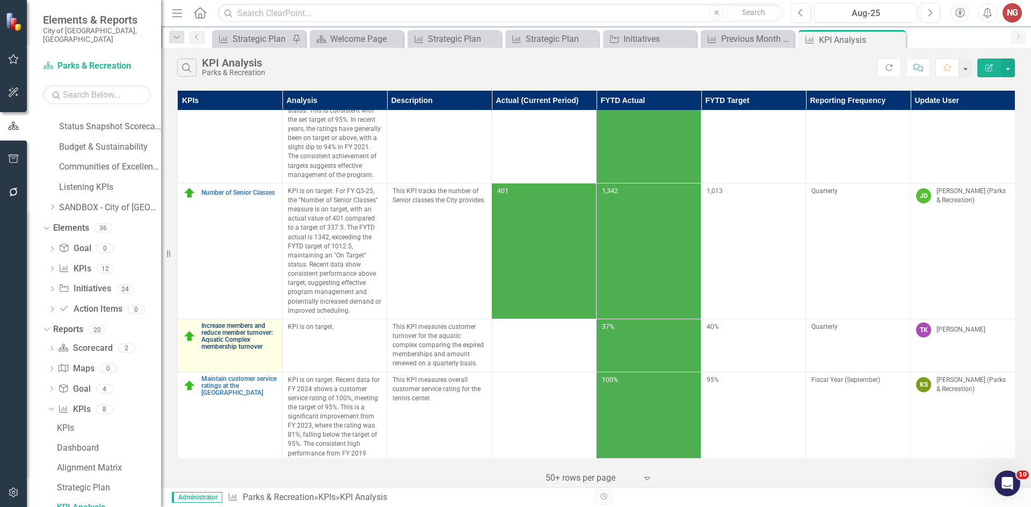
click at [223, 337] on link "Increase members and reduce member turnover: Aquatic Complex membership turnover" at bounding box center [238, 337] width 75 height 28
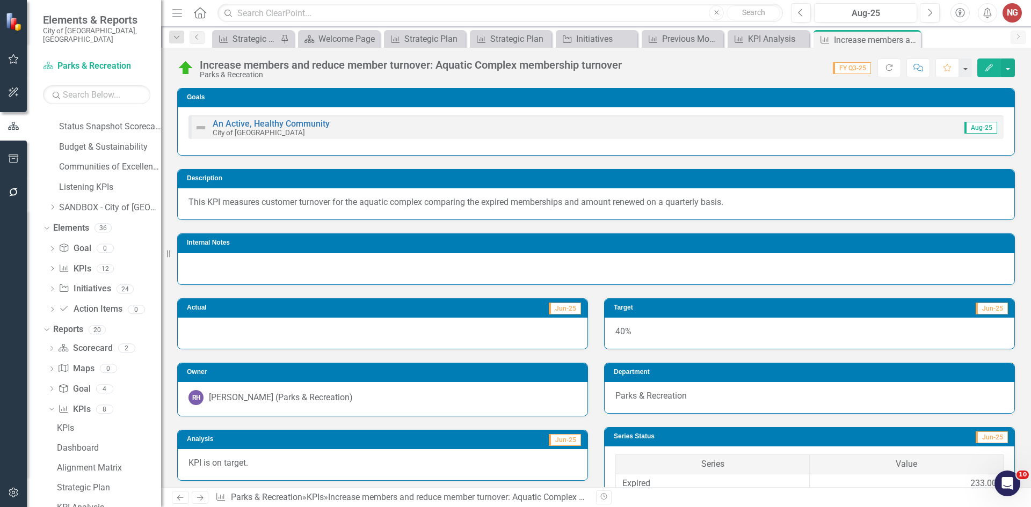
scroll to position [796, 0]
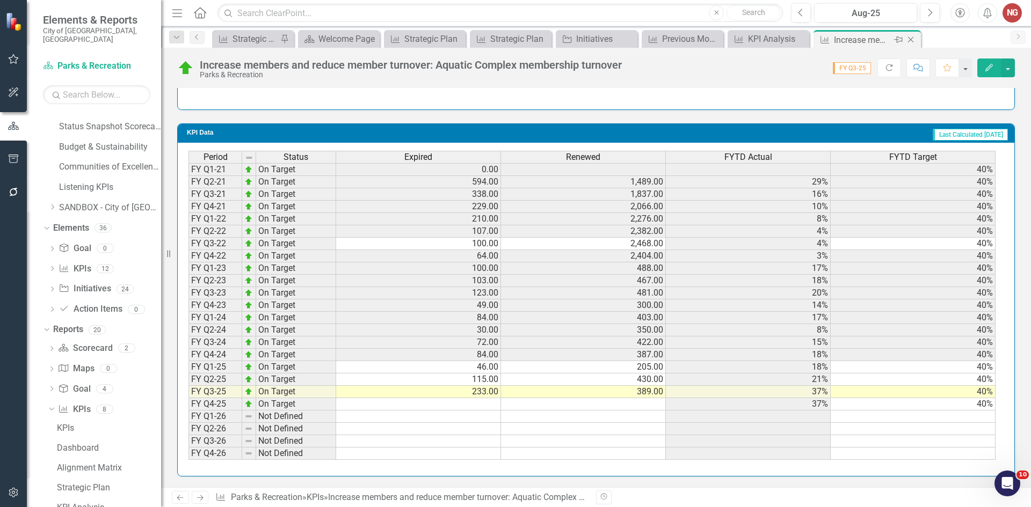
click at [908, 40] on icon "Close" at bounding box center [910, 39] width 11 height 9
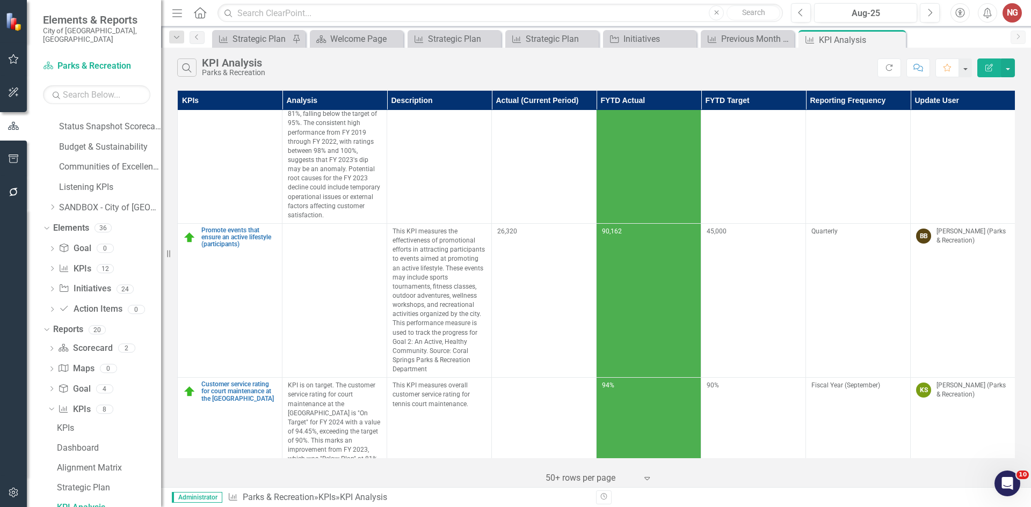
scroll to position [376, 0]
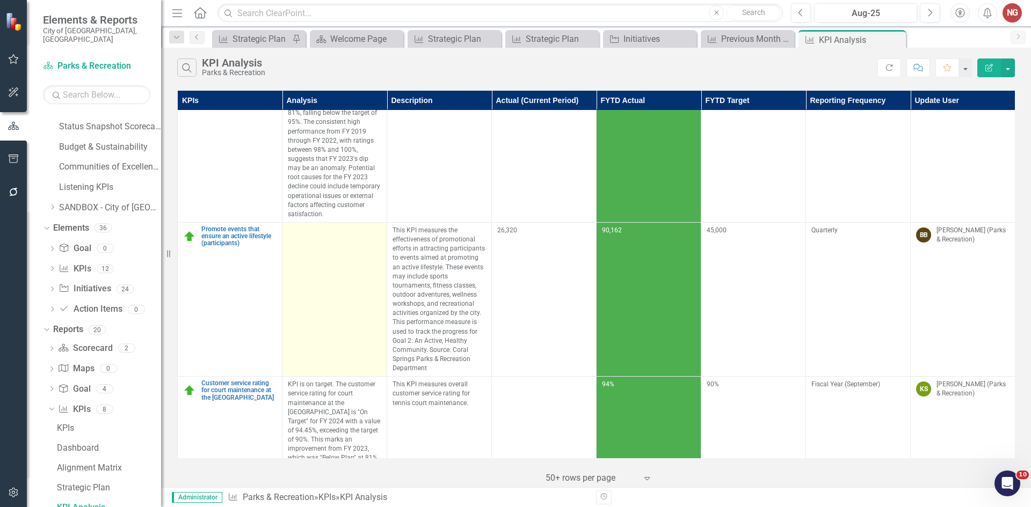
click at [303, 290] on td at bounding box center [334, 300] width 105 height 154
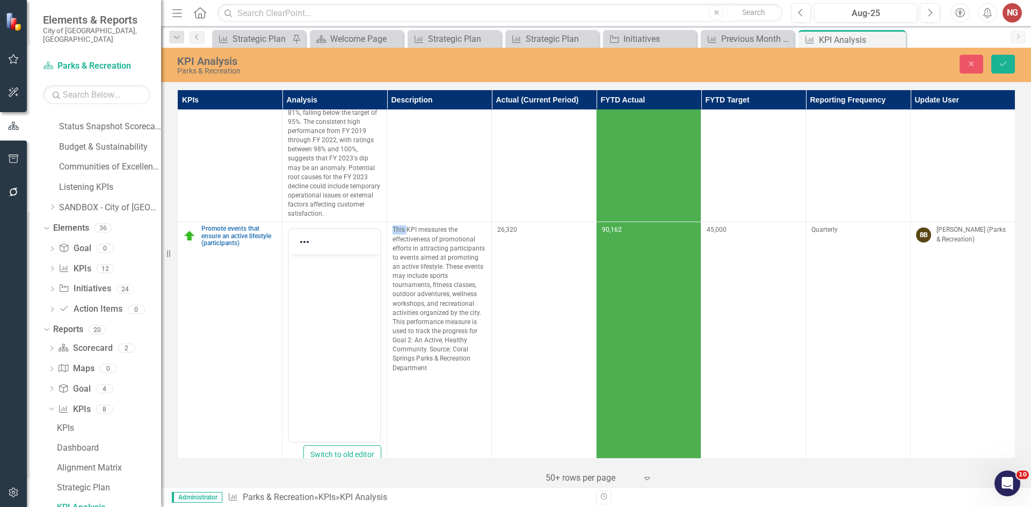
scroll to position [0, 0]
click at [317, 333] on body "Rich Text Area. Press ALT-0 for help." at bounding box center [334, 334] width 91 height 161
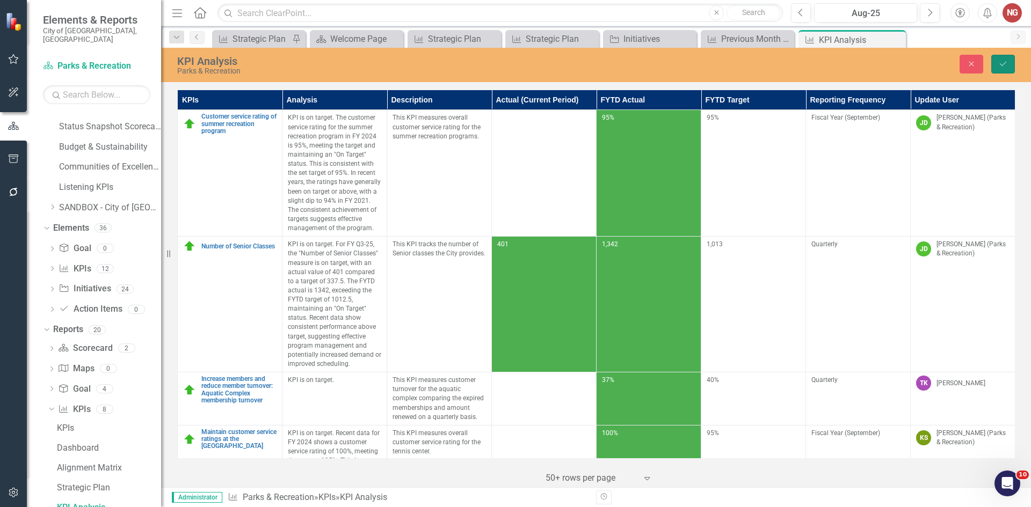
click at [1007, 61] on icon "Save" at bounding box center [1003, 64] width 10 height 8
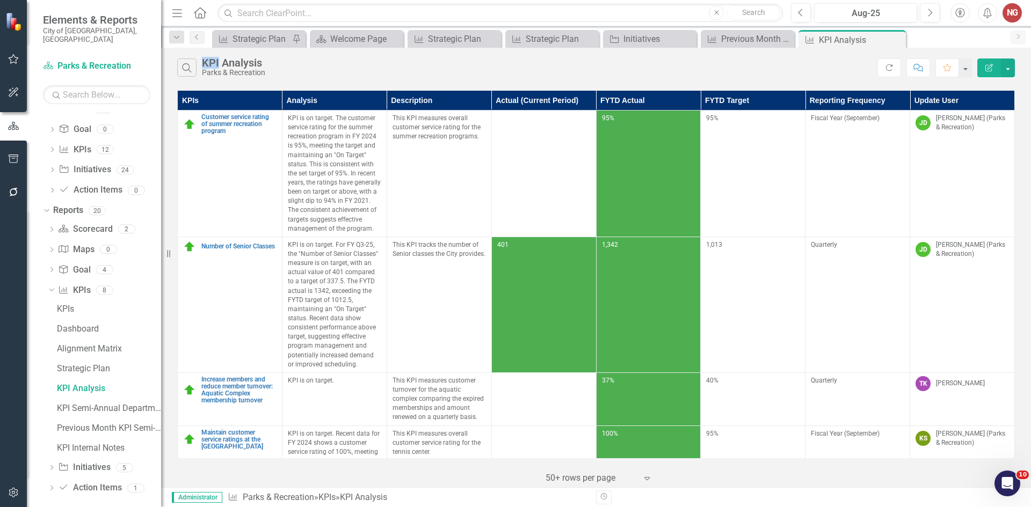
click at [0, 0] on icon "Close" at bounding box center [0, 0] width 0 height 0
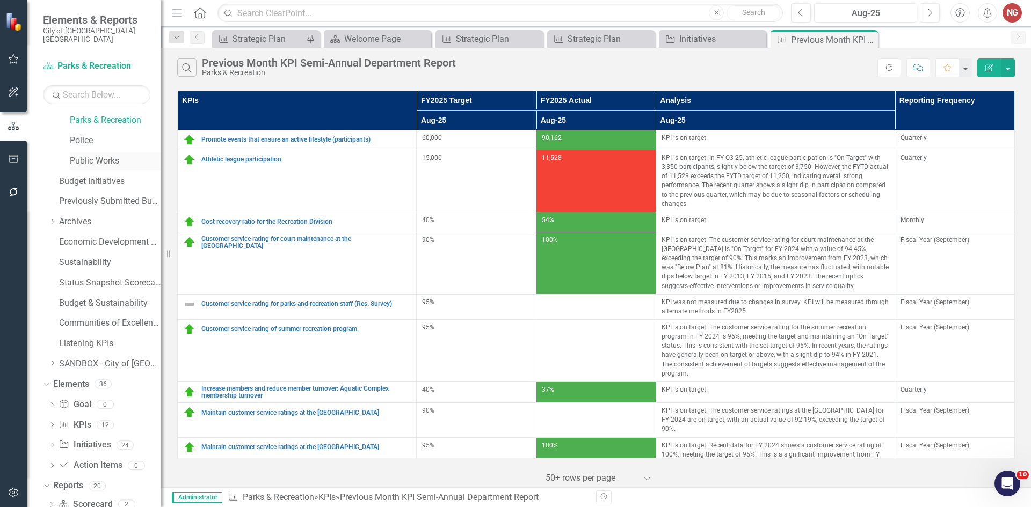
scroll to position [287, 0]
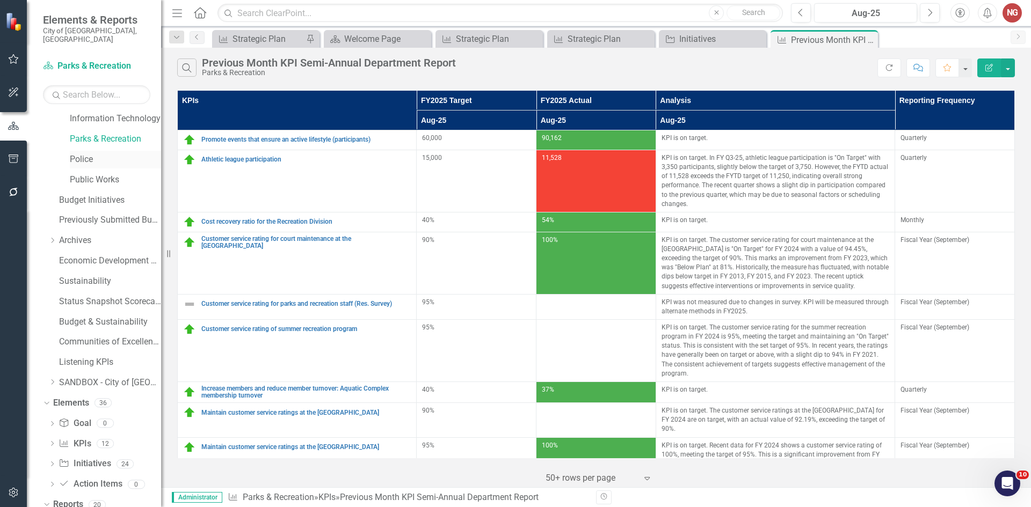
click at [83, 154] on link "Police" at bounding box center [115, 160] width 91 height 12
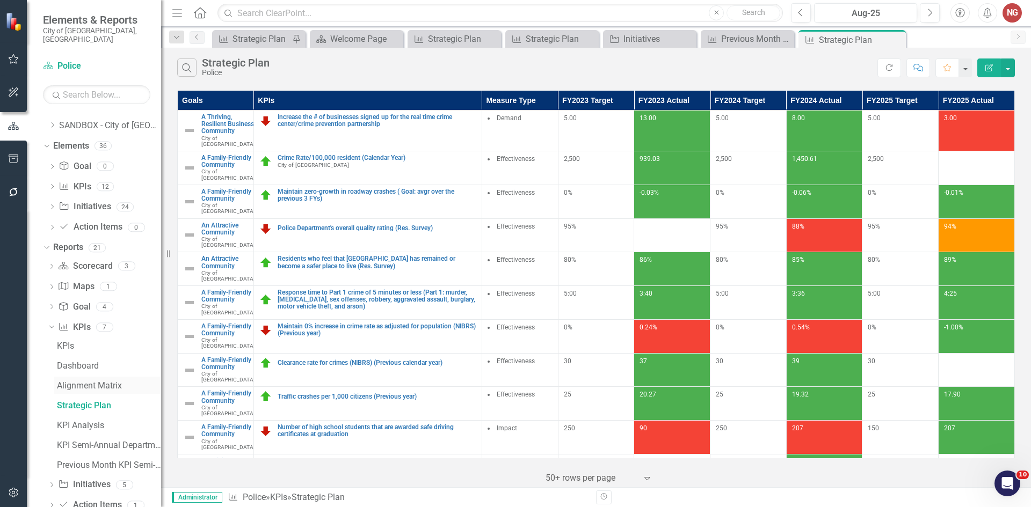
scroll to position [561, 0]
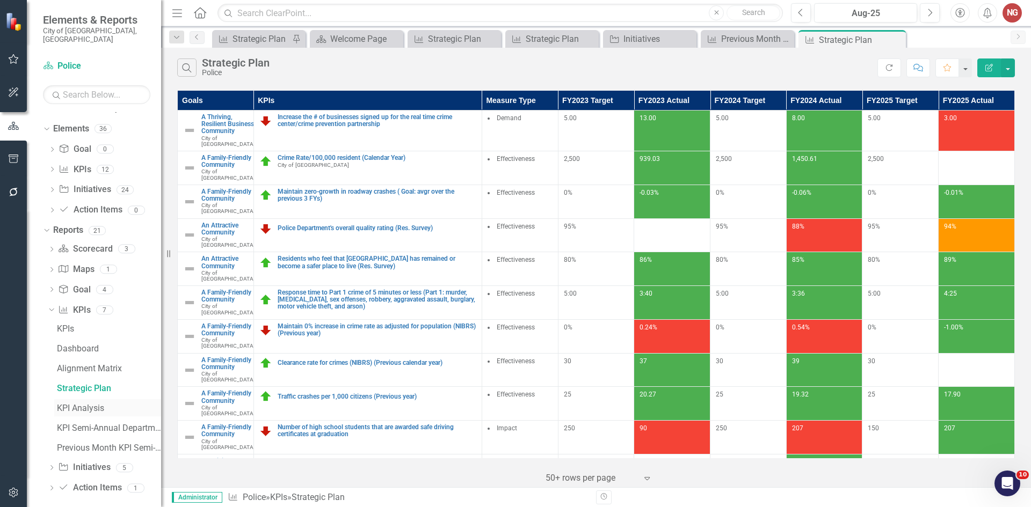
click at [81, 404] on div "KPI Analysis" at bounding box center [109, 409] width 104 height 10
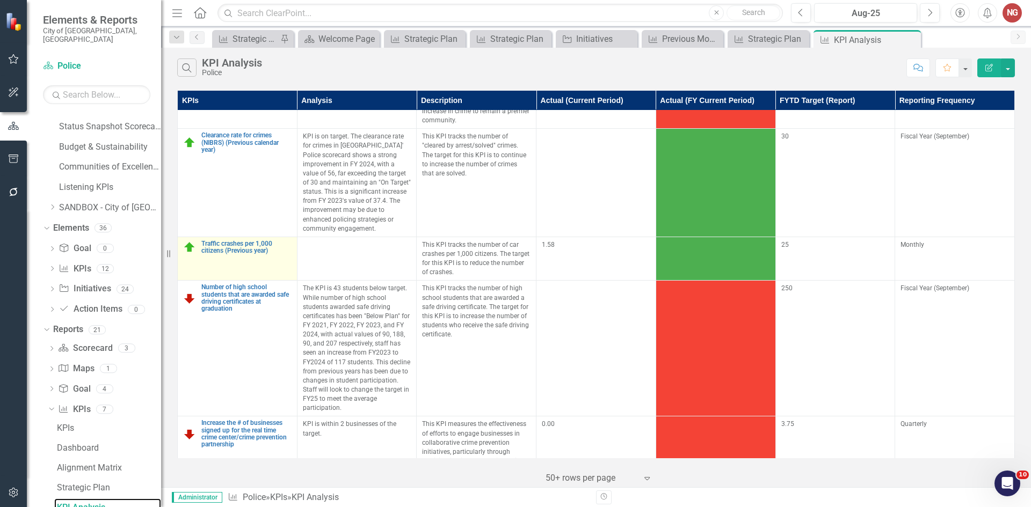
scroll to position [376, 0]
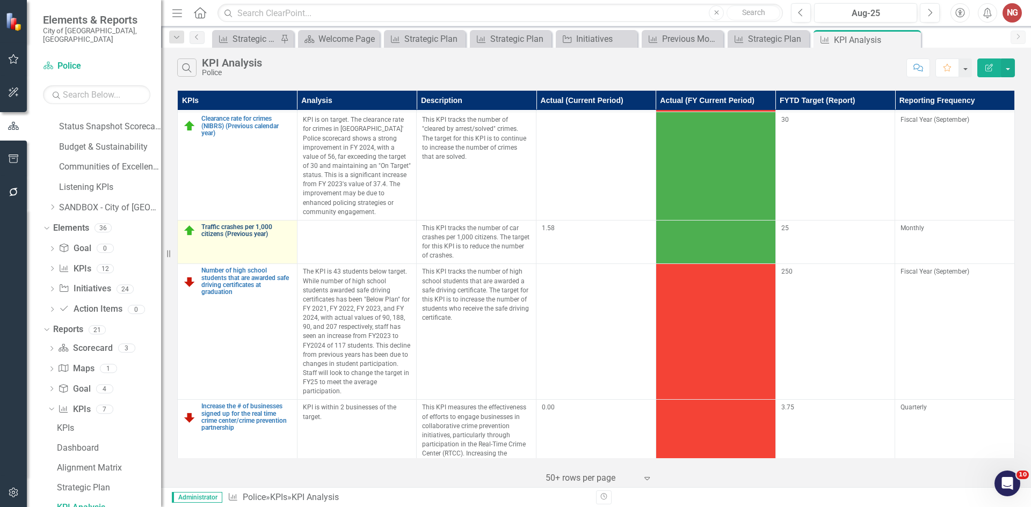
click at [230, 227] on link "Traffic crashes per 1,000 citizens (Previous year)" at bounding box center [246, 231] width 90 height 14
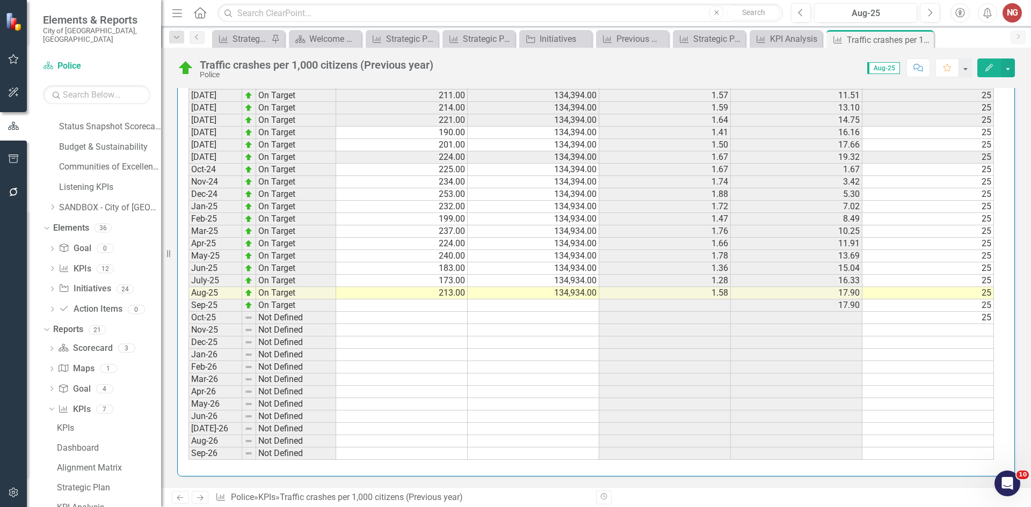
scroll to position [682, 0]
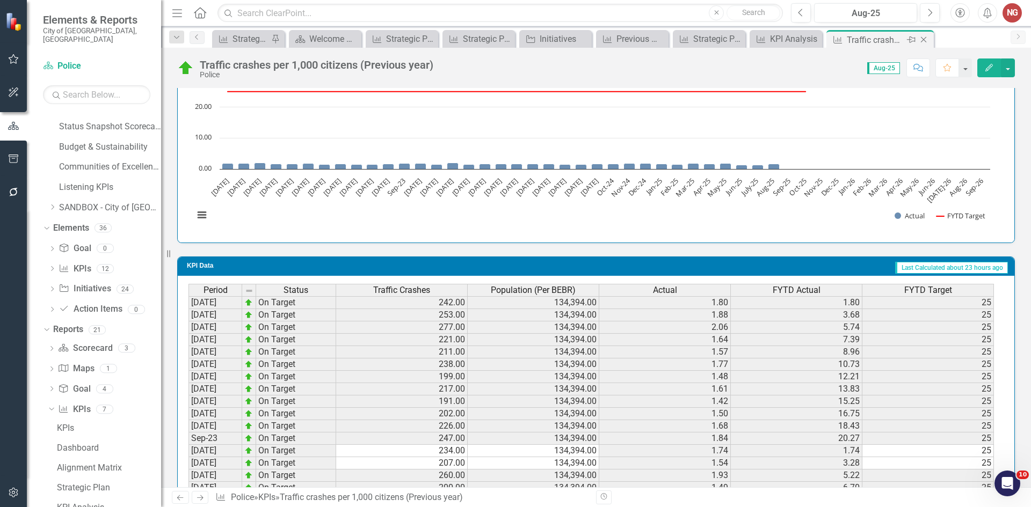
click at [925, 42] on icon "Close" at bounding box center [923, 39] width 11 height 9
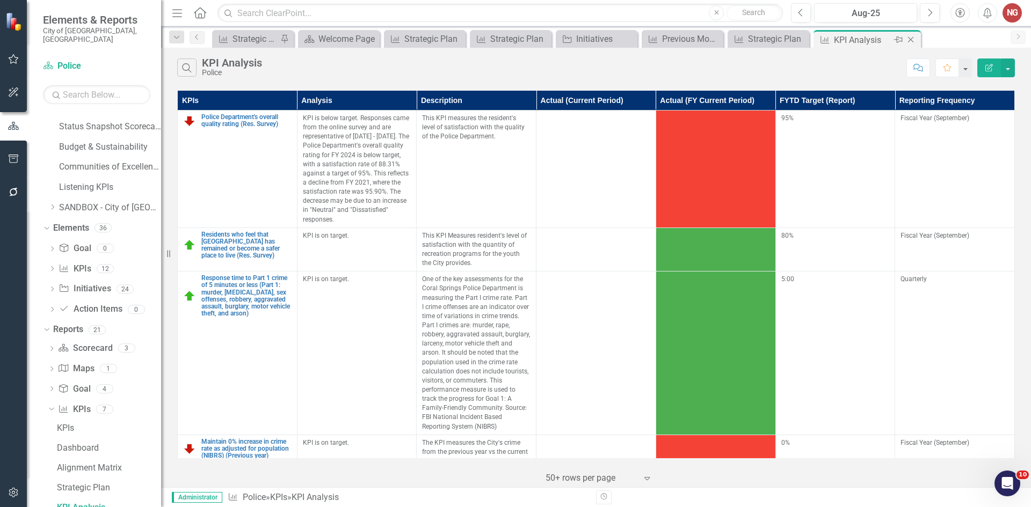
click at [913, 41] on icon "Close" at bounding box center [910, 39] width 11 height 9
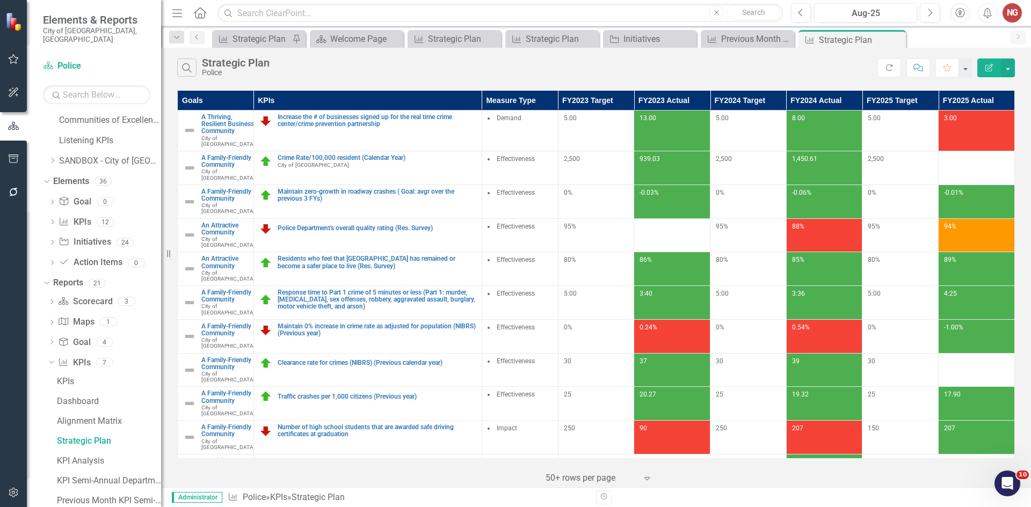
scroll to position [561, 0]
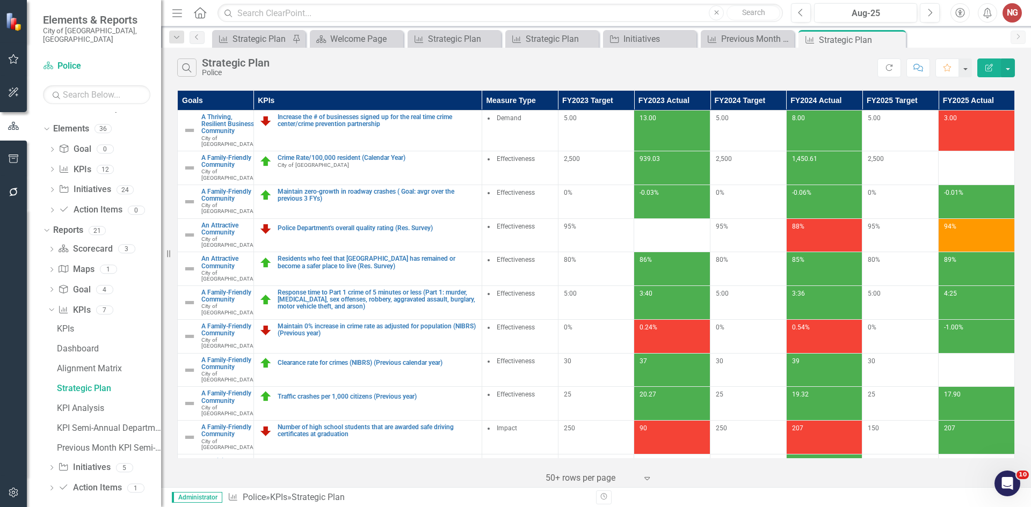
click at [48, 466] on icon "Dropdown" at bounding box center [52, 469] width 8 height 6
click at [73, 384] on div "Initiatives" at bounding box center [109, 389] width 104 height 10
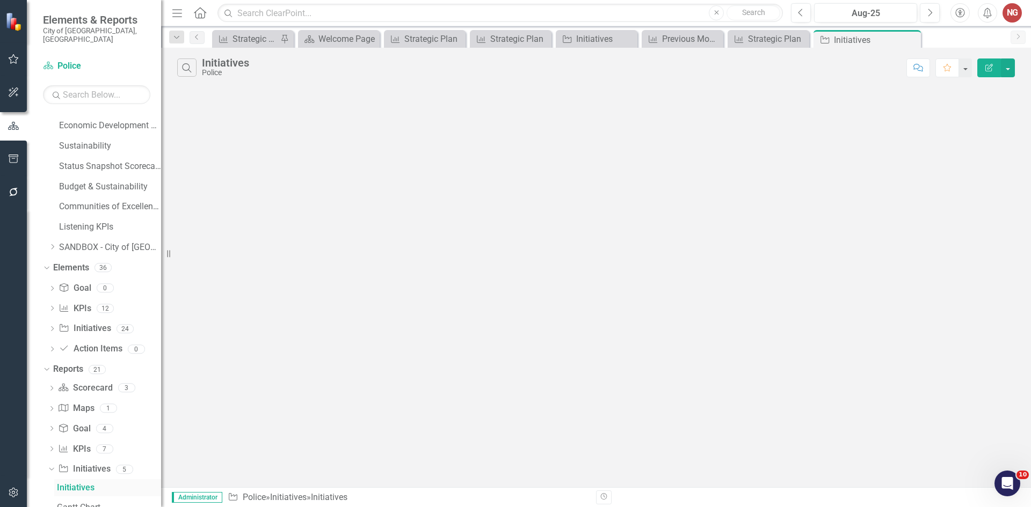
scroll to position [403, 0]
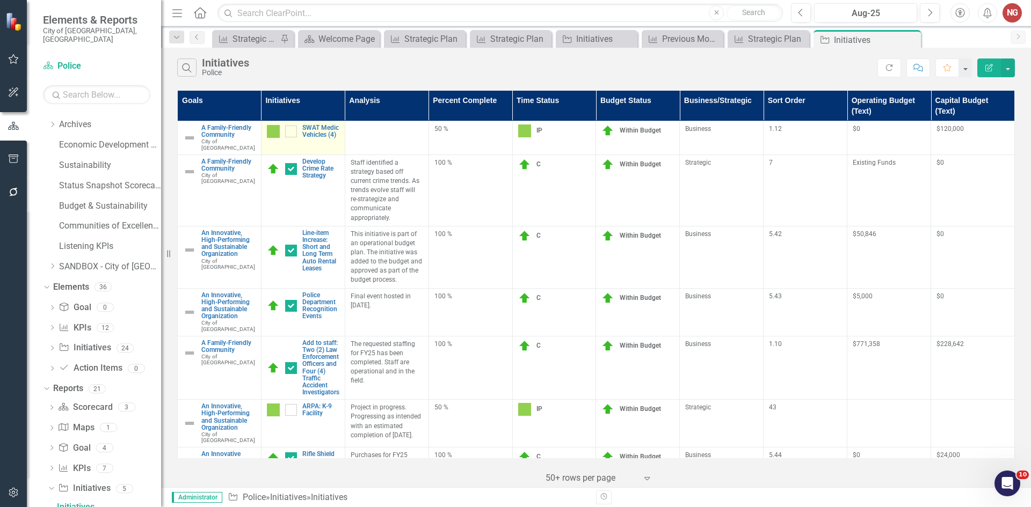
click at [0, 0] on link "Edit Edit Initiative" at bounding box center [0, 0] width 0 height 0
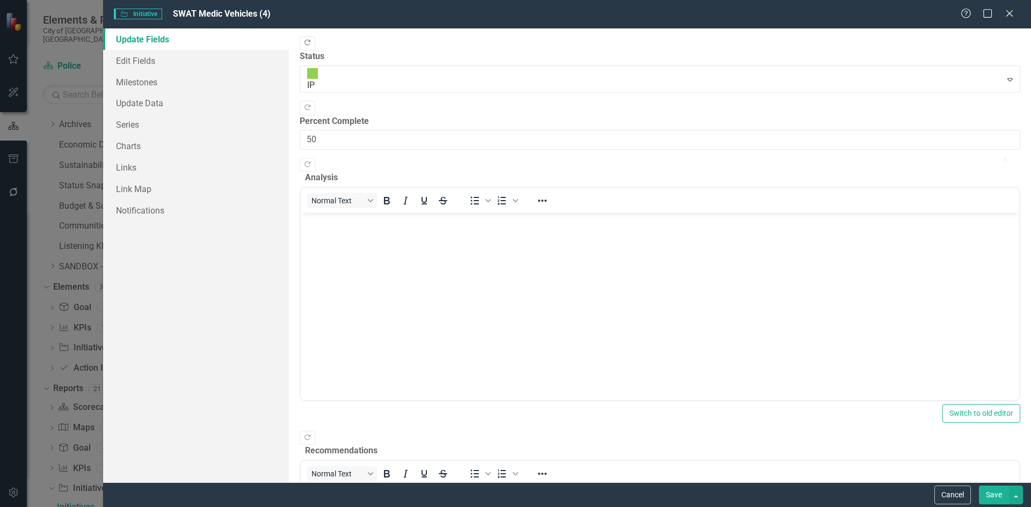
click at [315, 39] on button "Copy Forward" at bounding box center [308, 44] width 16 height 14
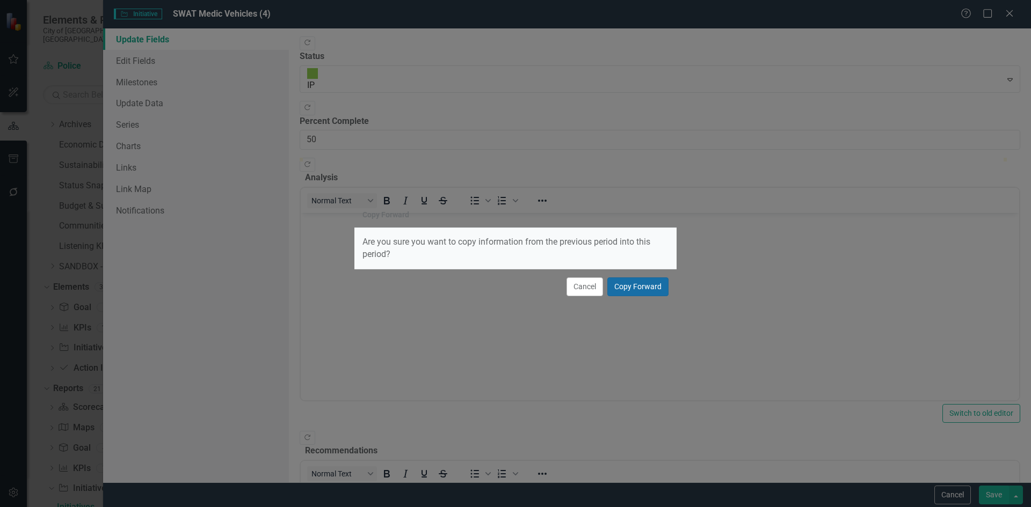
click at [635, 281] on button "Copy Forward" at bounding box center [637, 287] width 61 height 19
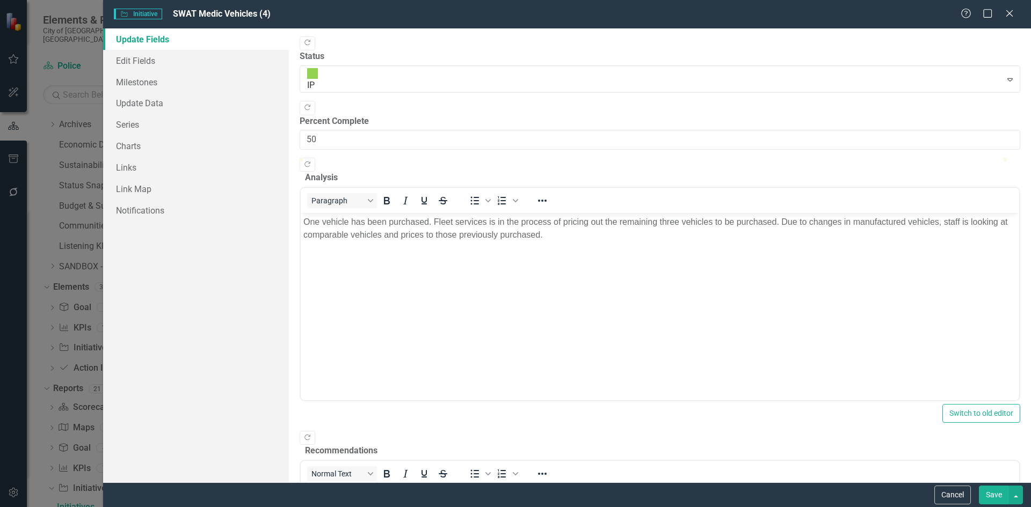
click at [991, 497] on button "Save" at bounding box center [994, 495] width 30 height 19
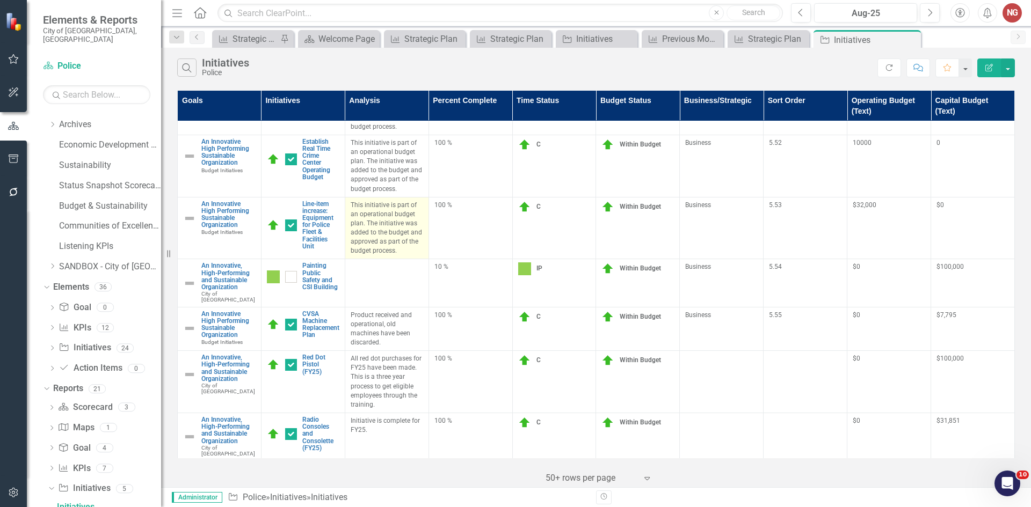
scroll to position [753, 0]
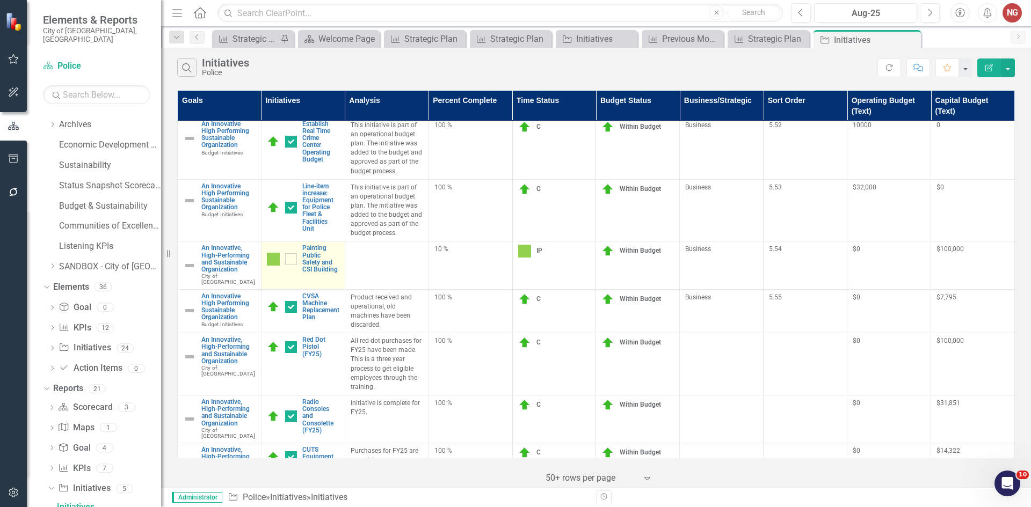
click at [0, 0] on link "Edit Edit Initiative" at bounding box center [0, 0] width 0 height 0
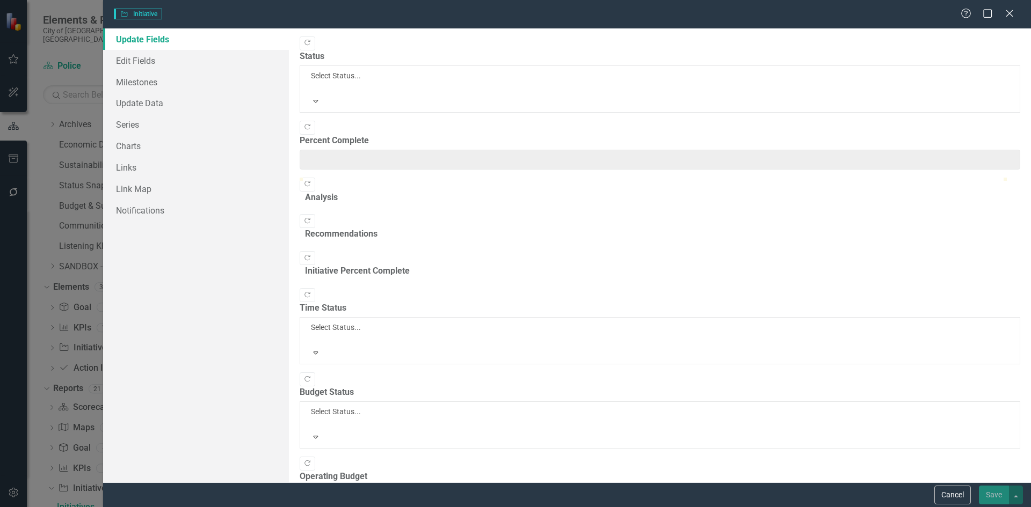
type input "10"
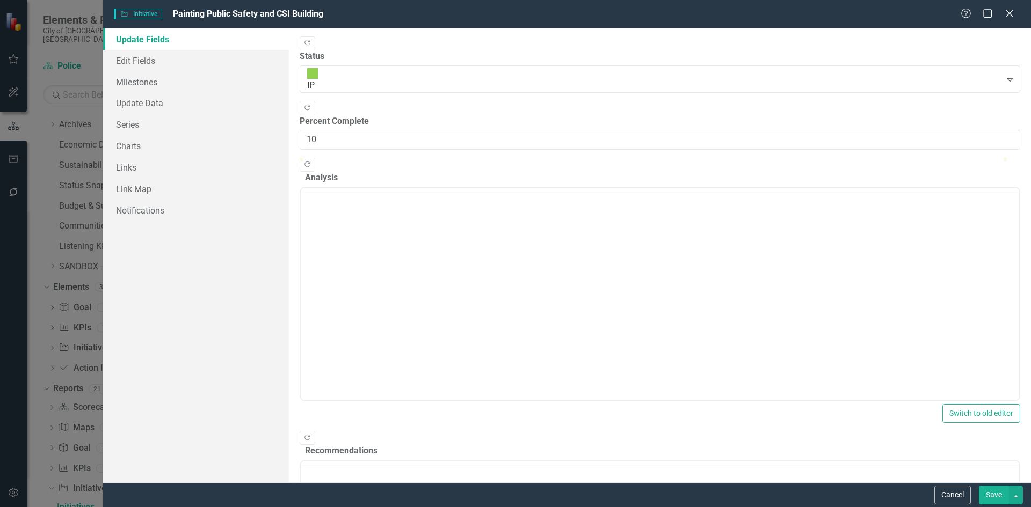
scroll to position [0, 0]
click at [311, 43] on icon "Copy Forward" at bounding box center [307, 43] width 8 height 6
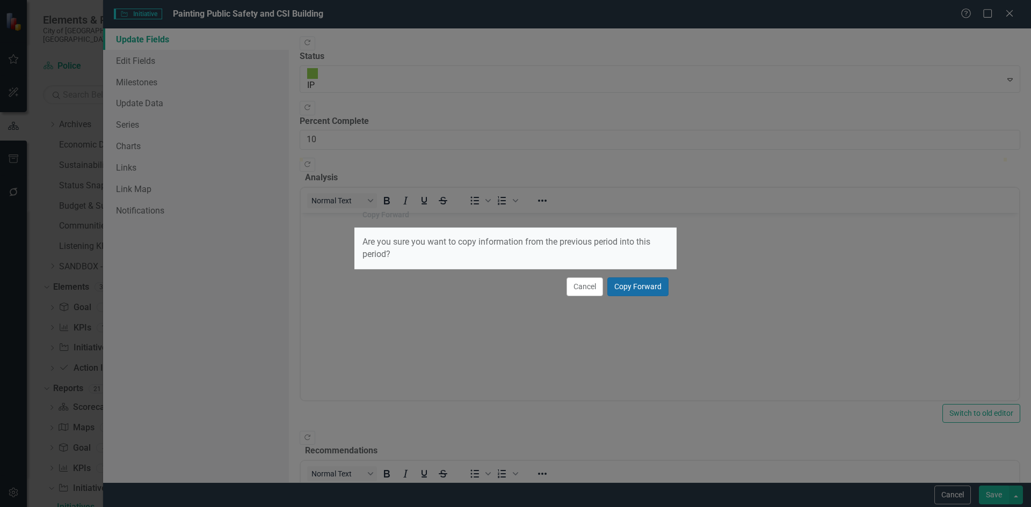
click at [641, 286] on button "Copy Forward" at bounding box center [637, 287] width 61 height 19
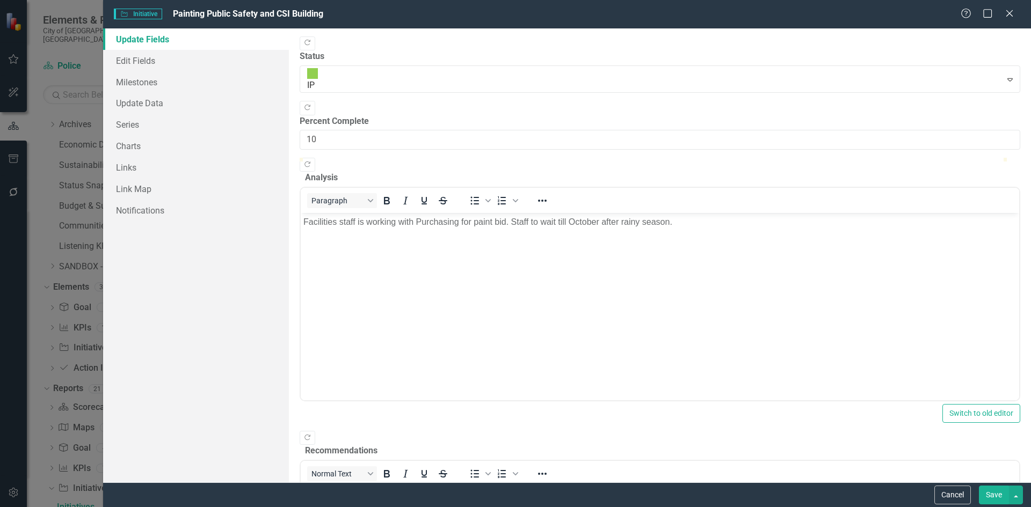
click at [990, 493] on button "Save" at bounding box center [994, 495] width 30 height 19
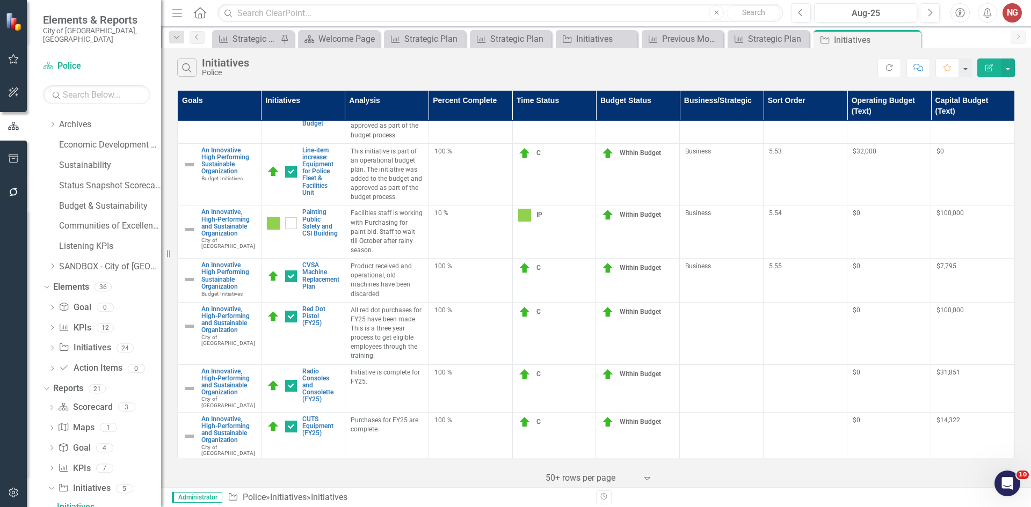
scroll to position [871, 0]
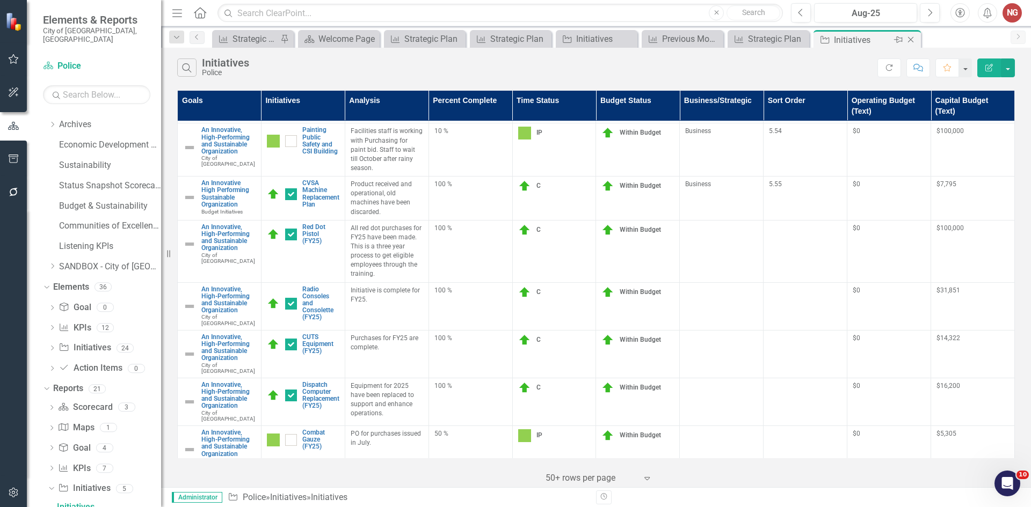
click at [911, 41] on icon at bounding box center [911, 40] width 6 height 6
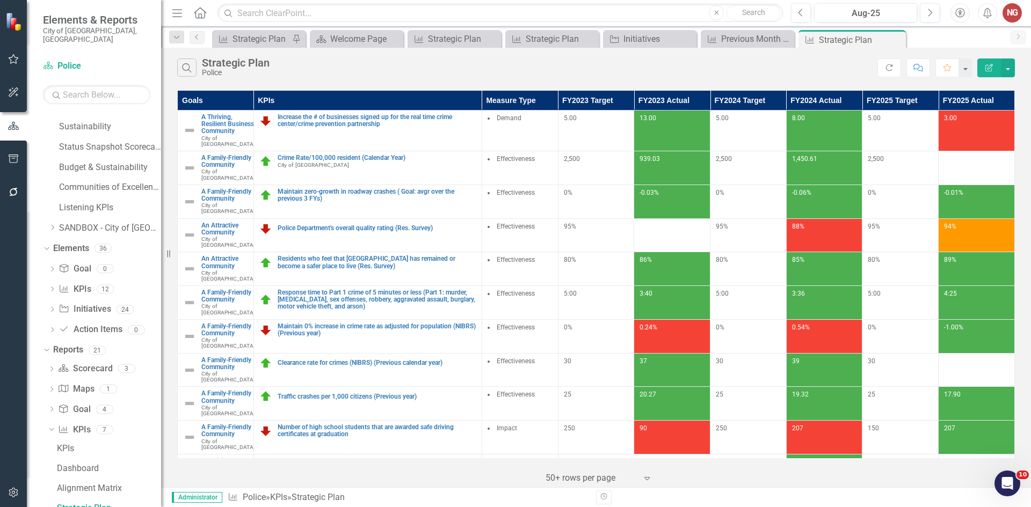
scroll to position [442, 0]
click at [893, 37] on icon at bounding box center [896, 40] width 6 height 6
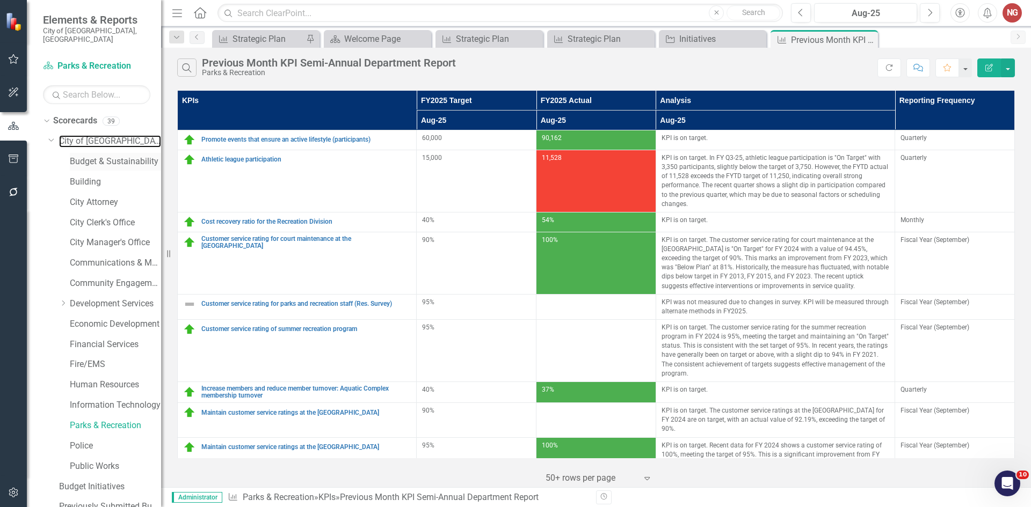
drag, startPoint x: 85, startPoint y: 138, endPoint x: 83, endPoint y: 150, distance: 12.0
click at [85, 138] on link "City of [GEOGRAPHIC_DATA]" at bounding box center [110, 141] width 102 height 12
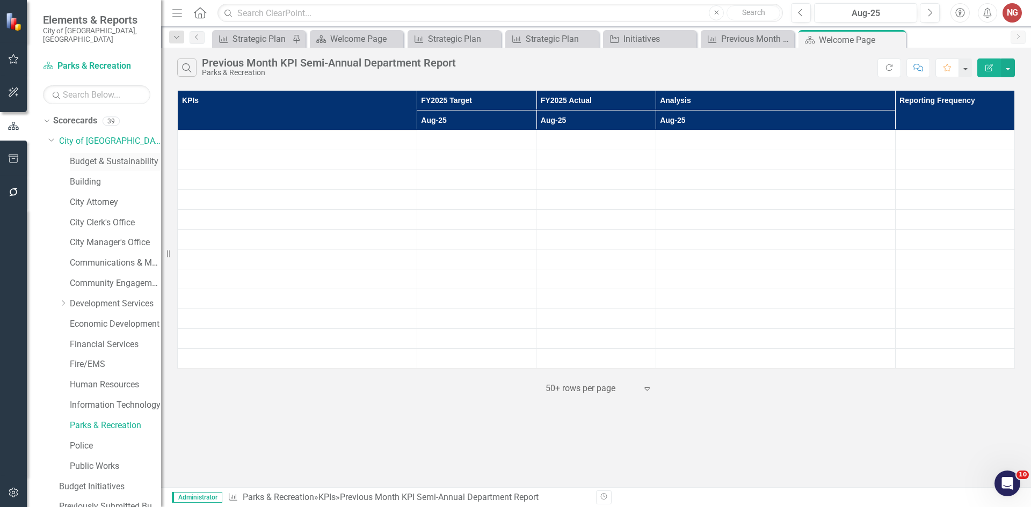
click at [83, 156] on link "Budget & Sustainability" at bounding box center [115, 162] width 91 height 12
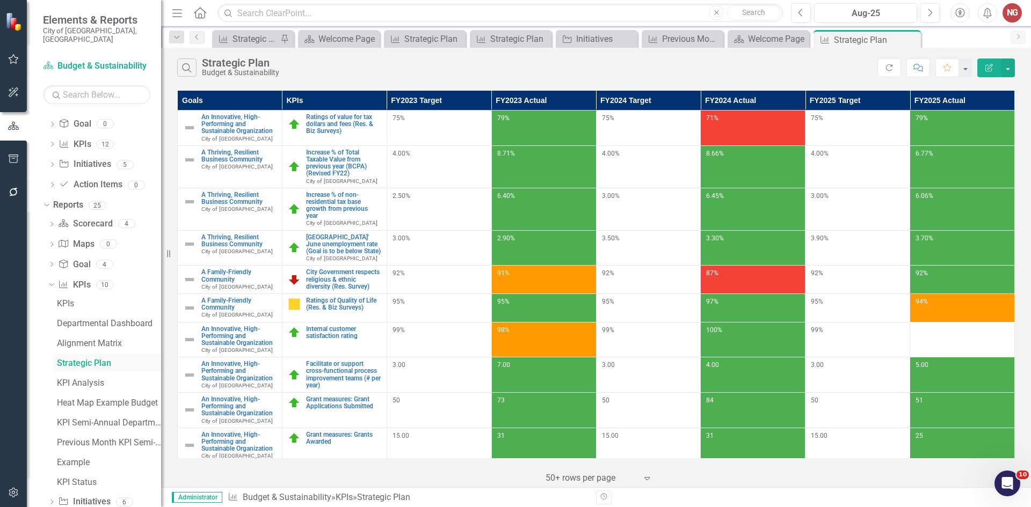
scroll to position [621, 0]
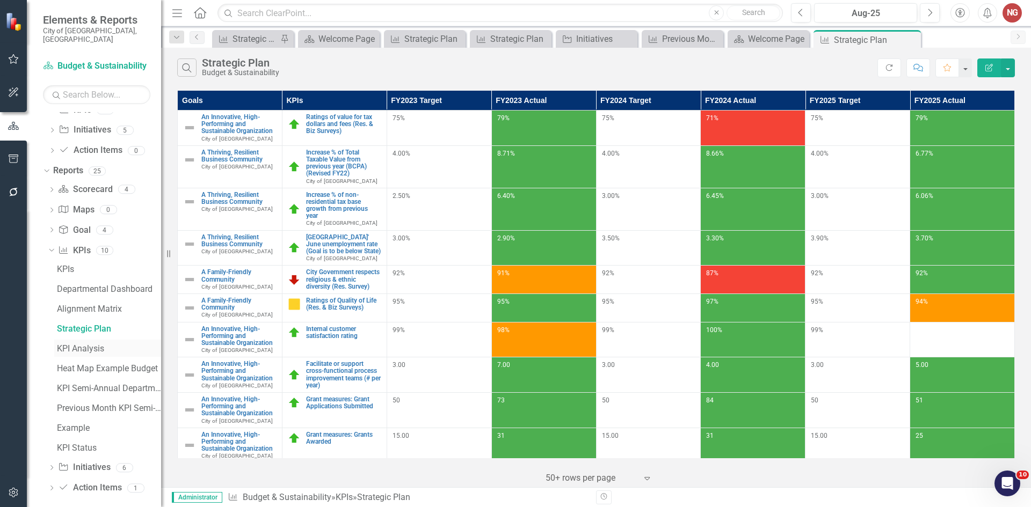
click at [79, 340] on link "KPI Analysis" at bounding box center [107, 348] width 107 height 17
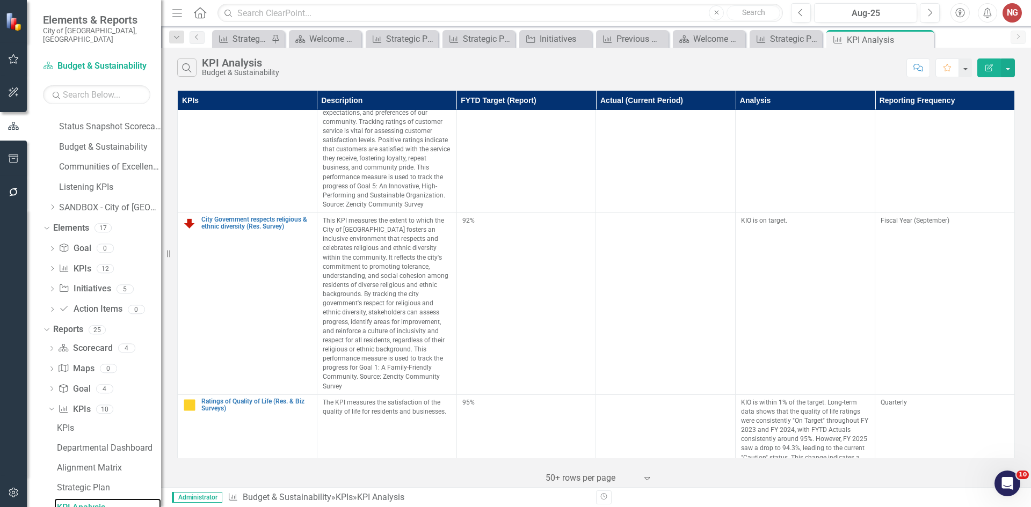
scroll to position [912, 0]
